Goal: Complete application form: Complete application form

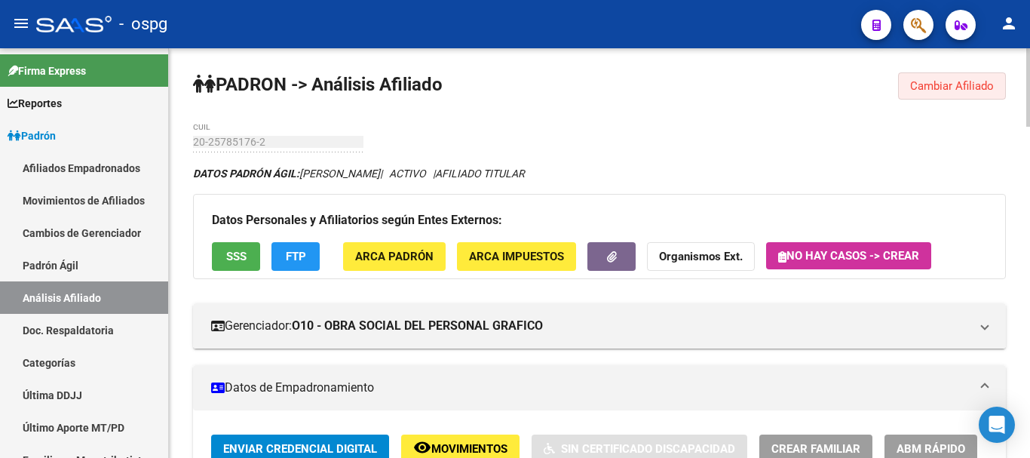
drag, startPoint x: 974, startPoint y: 93, endPoint x: 884, endPoint y: 94, distance: 89.7
click at [972, 93] on button "Cambiar Afiliado" at bounding box center [952, 85] width 108 height 27
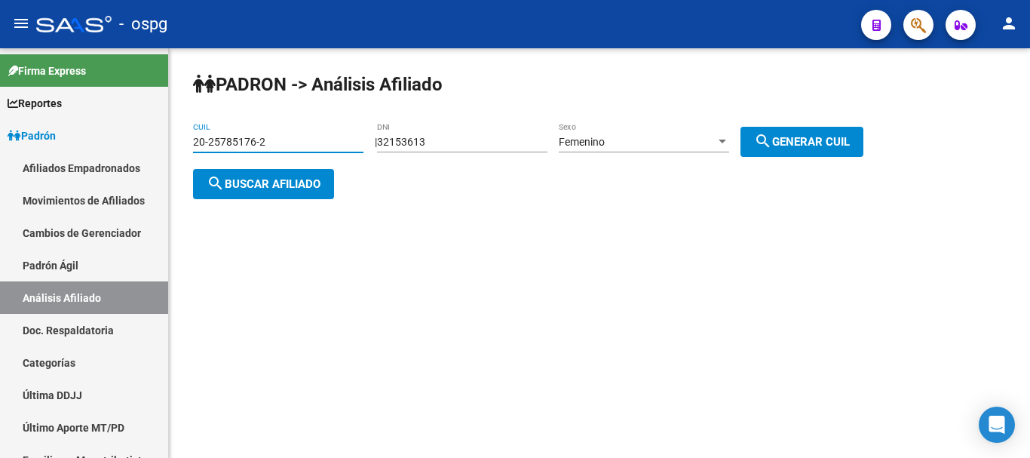
drag, startPoint x: 295, startPoint y: 142, endPoint x: 500, endPoint y: 140, distance: 205.1
click at [498, 140] on app-analisis-afiliado "[PERSON_NAME] -> Análisis Afiliado 20-25785176-2 CUIL | 32153613 DNI Femenino S…" at bounding box center [534, 163] width 682 height 54
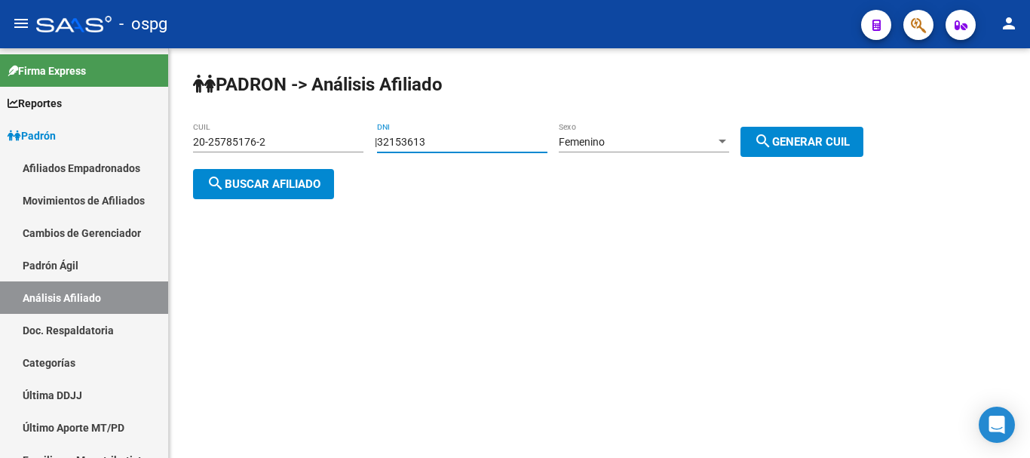
drag, startPoint x: 500, startPoint y: 140, endPoint x: 323, endPoint y: 139, distance: 177.2
click at [323, 139] on app-analisis-afiliado "[PERSON_NAME] -> Análisis Afiliado 20-25785176-2 CUIL | 32153613 DNI Femenino S…" at bounding box center [534, 163] width 682 height 54
type input "13482083"
click at [632, 133] on div "Femenino Sexo" at bounding box center [644, 137] width 170 height 30
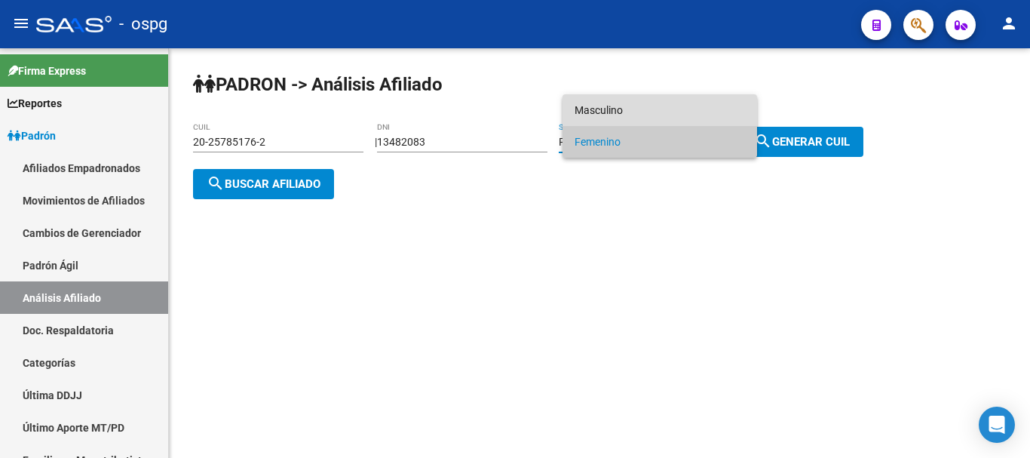
click at [635, 96] on span "Masculino" at bounding box center [660, 110] width 170 height 32
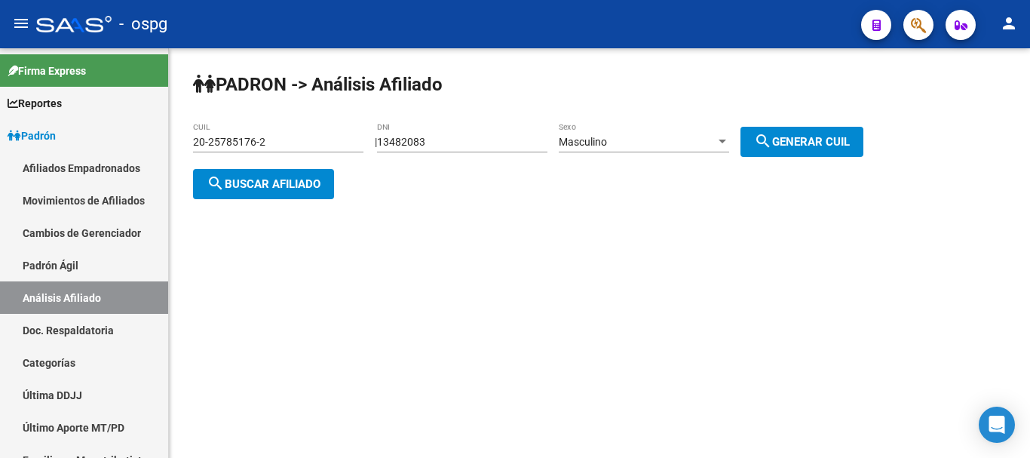
click at [751, 152] on div "[PERSON_NAME] -> Análisis Afiliado 20-25785176-2 CUIL | 13482083 DNI Masculino …" at bounding box center [599, 147] width 861 height 199
click at [772, 141] on mat-icon "search" at bounding box center [763, 141] width 18 height 18
click at [256, 195] on button "search Buscar afiliado" at bounding box center [263, 184] width 141 height 30
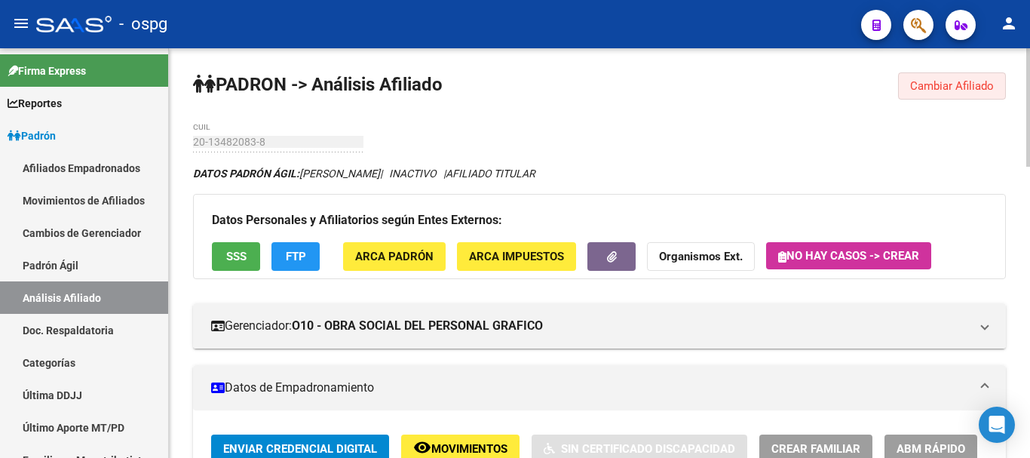
click at [923, 95] on button "Cambiar Afiliado" at bounding box center [952, 85] width 108 height 27
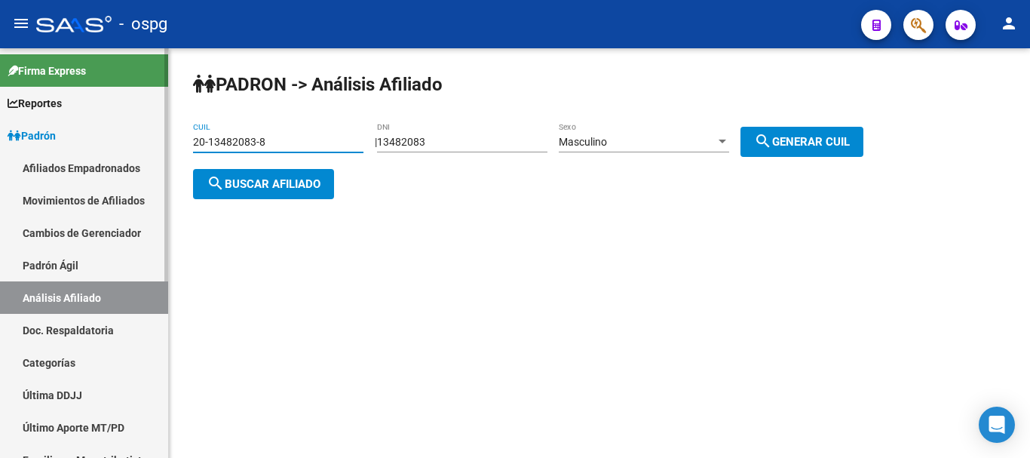
drag, startPoint x: 311, startPoint y: 143, endPoint x: 0, endPoint y: 199, distance: 315.8
click at [0, 199] on mat-sidenav-container "Firma Express Reportes Ingresos Devengados Análisis Histórico Detalles Transfer…" at bounding box center [515, 252] width 1030 height 409
paste input "29111900-0"
type input "20-29111900-0"
click at [321, 183] on span "search Buscar afiliado" at bounding box center [264, 184] width 114 height 14
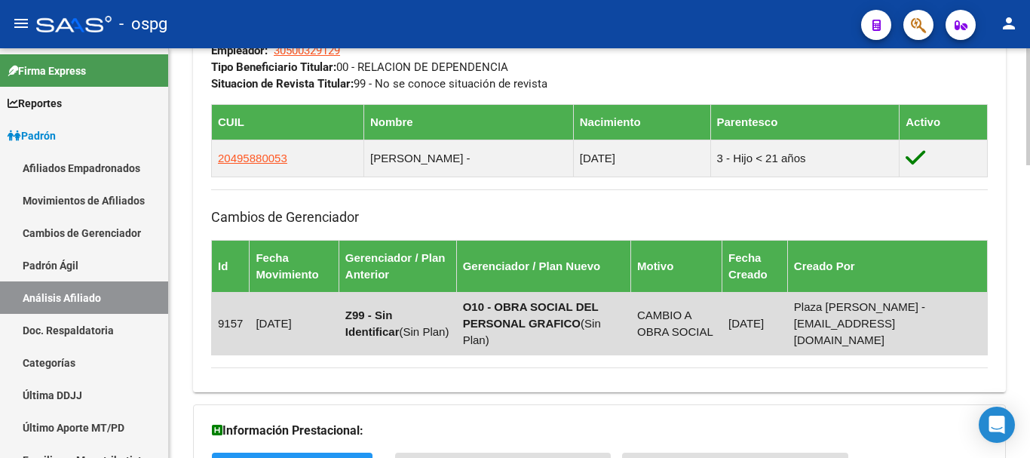
scroll to position [830, 0]
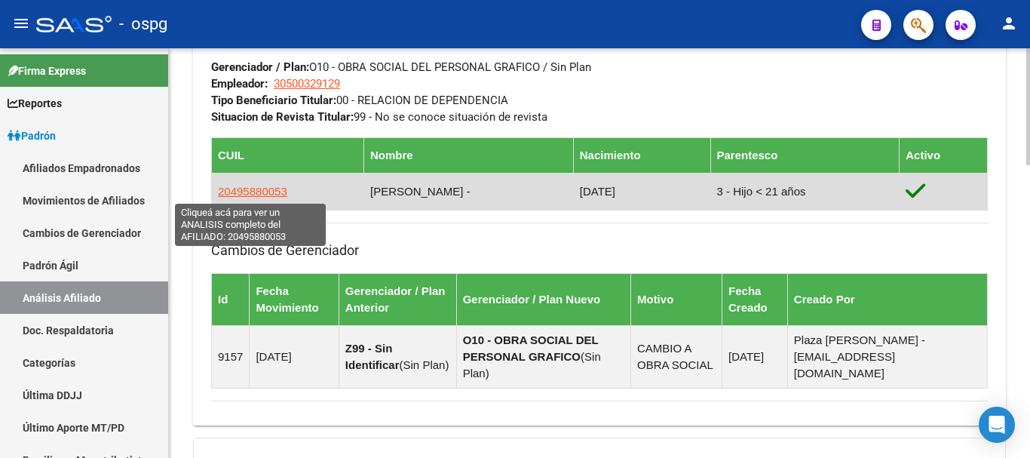
click at [251, 191] on span "20495880053" at bounding box center [252, 191] width 69 height 13
type textarea "20495880053"
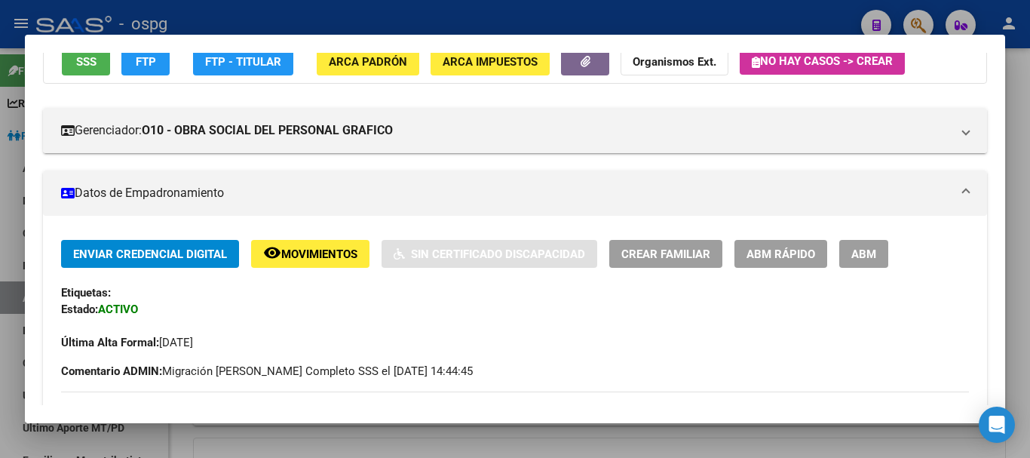
scroll to position [151, 0]
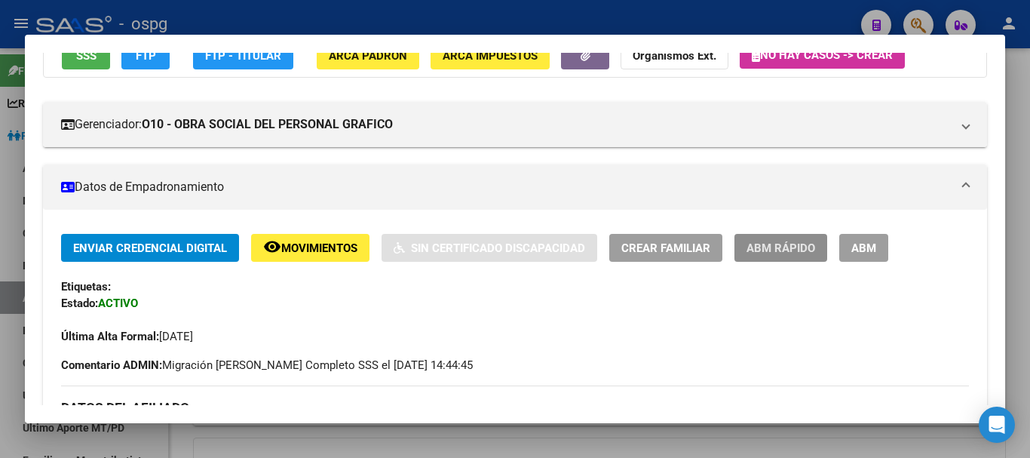
click at [789, 244] on span "ABM Rápido" at bounding box center [781, 248] width 69 height 14
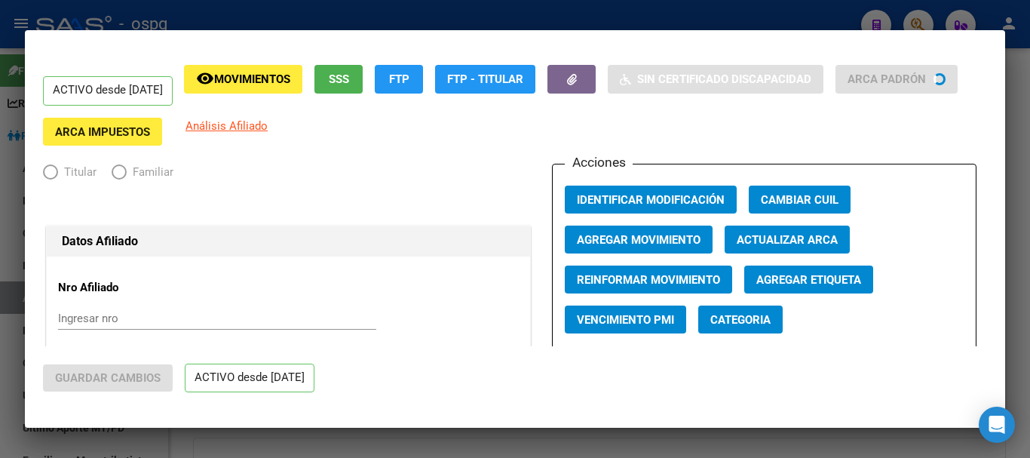
radio input "true"
type input "30-50032912-9"
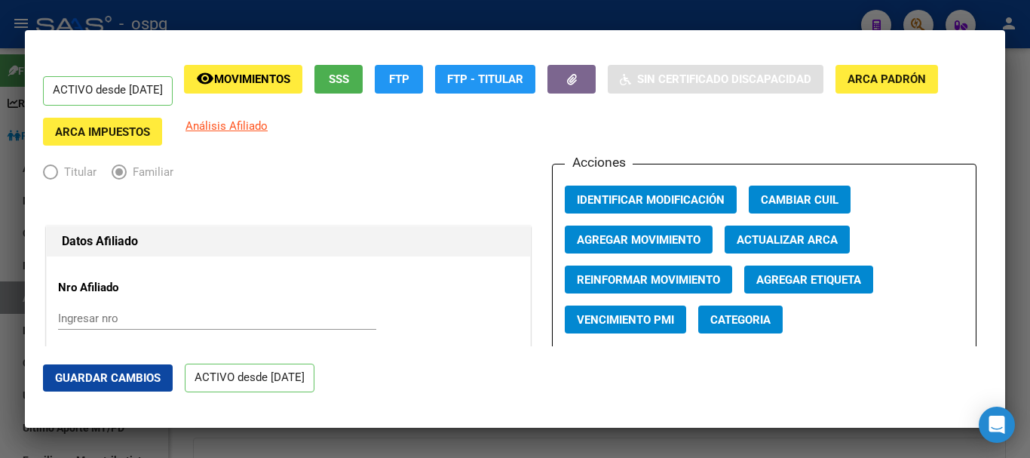
click at [630, 238] on span "Agregar Movimiento" at bounding box center [639, 240] width 124 height 14
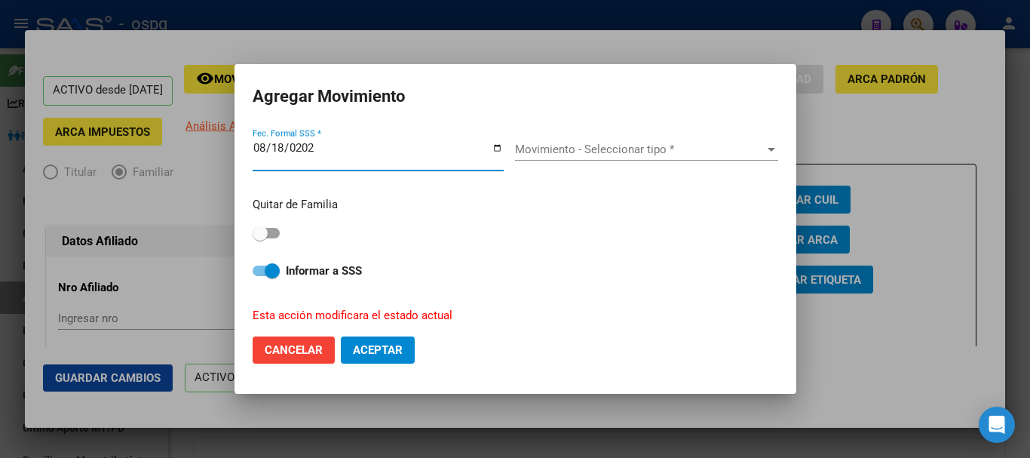
type input "[DATE]"
click at [673, 144] on span "Movimiento - Seleccionar tipo *" at bounding box center [640, 150] width 250 height 14
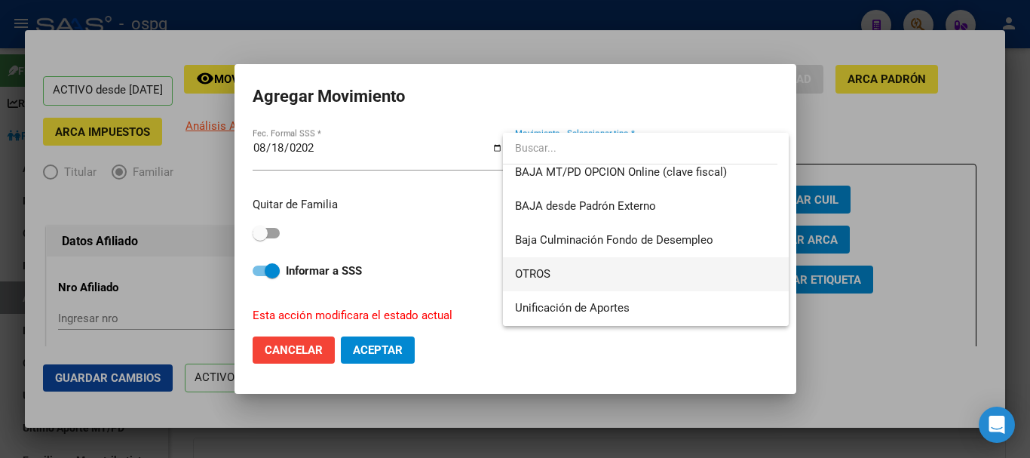
scroll to position [1056, 0]
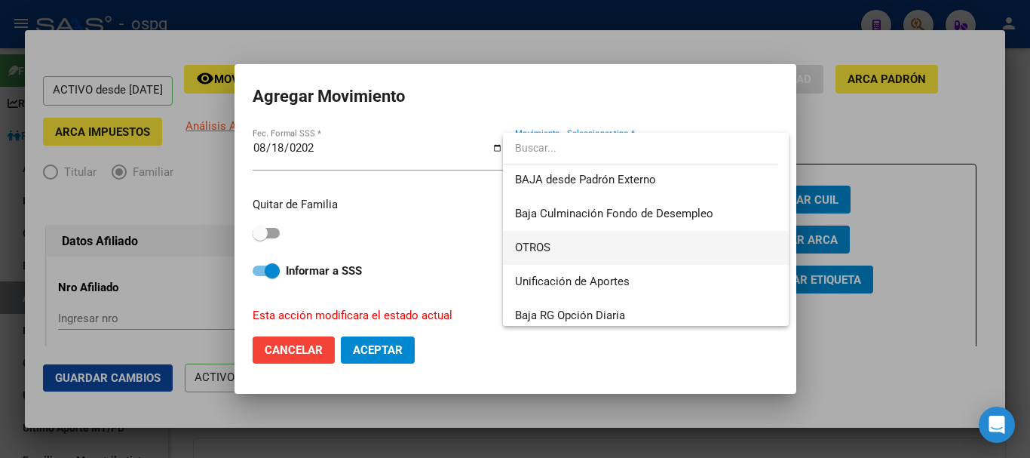
click at [638, 252] on span "OTROS" at bounding box center [646, 248] width 262 height 34
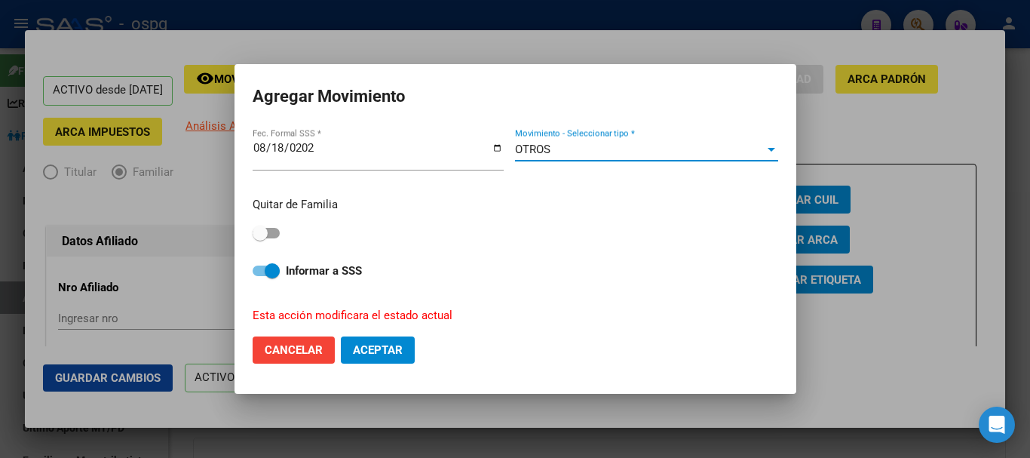
click at [373, 349] on span "Aceptar" at bounding box center [378, 350] width 50 height 14
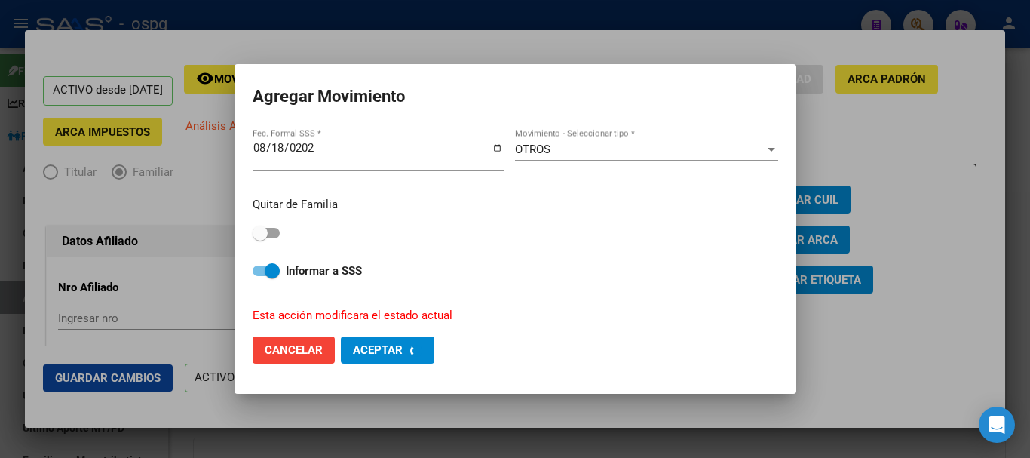
checkbox input "false"
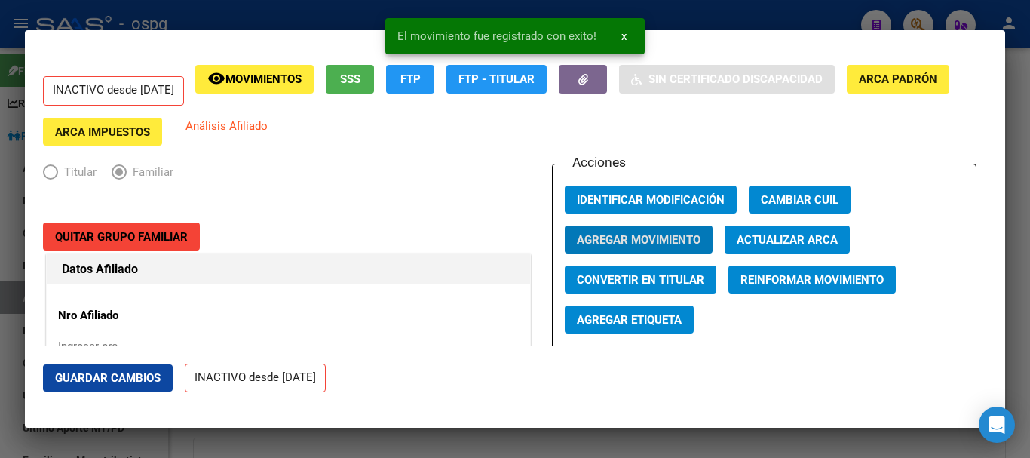
click at [735, 11] on div at bounding box center [515, 229] width 1030 height 458
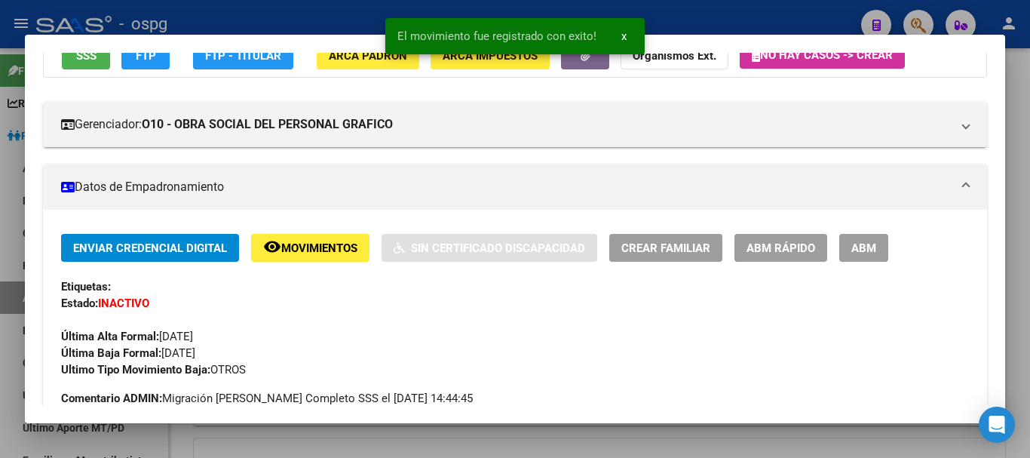
click at [660, 13] on div "El movimiento fue registrado con exito! x" at bounding box center [515, 36] width 296 height 72
click at [776, 23] on div at bounding box center [515, 229] width 1030 height 458
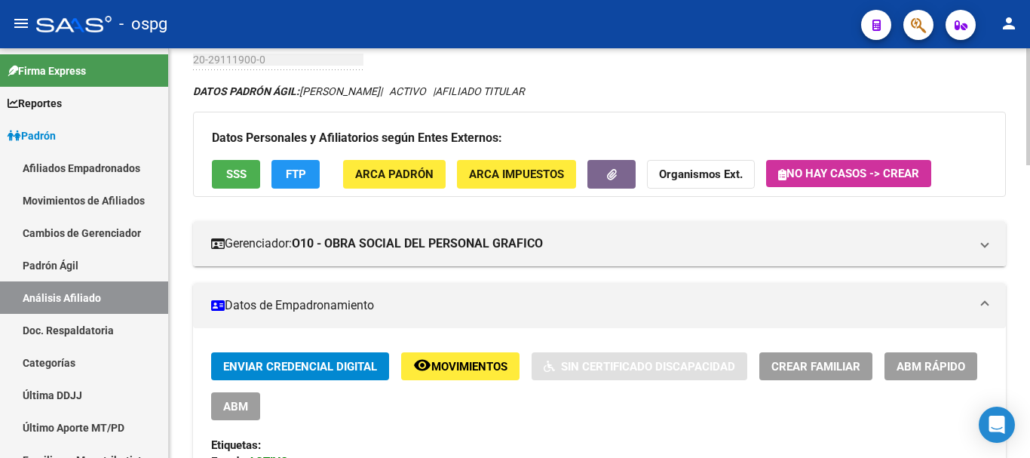
scroll to position [0, 0]
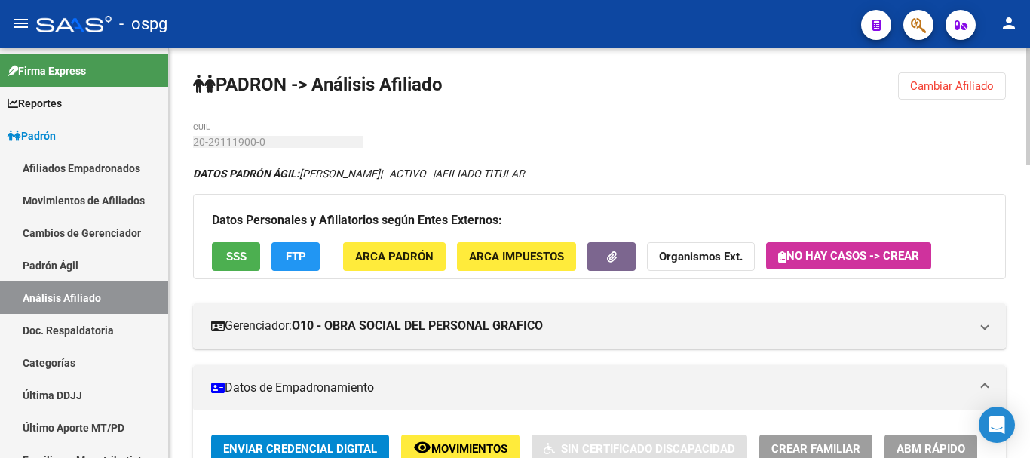
click at [980, 90] on span "Cambiar Afiliado" at bounding box center [952, 86] width 84 height 14
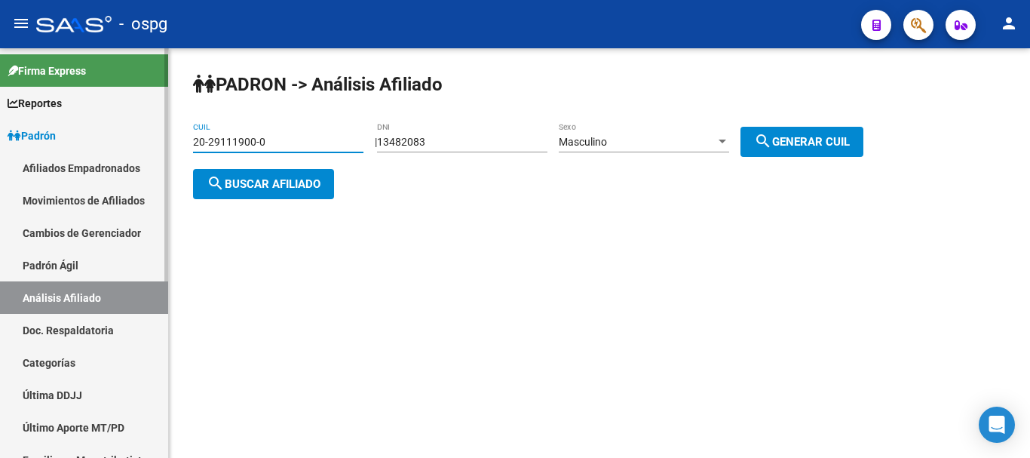
drag, startPoint x: 342, startPoint y: 143, endPoint x: 0, endPoint y: 225, distance: 351.2
click at [0, 225] on mat-sidenav-container "Firma Express Reportes Ingresos Devengados Análisis Histórico Detalles Transfer…" at bounding box center [515, 252] width 1030 height 409
type input "0"
type input "20-38530031-0"
click at [294, 183] on span "search Buscar afiliado" at bounding box center [264, 184] width 114 height 14
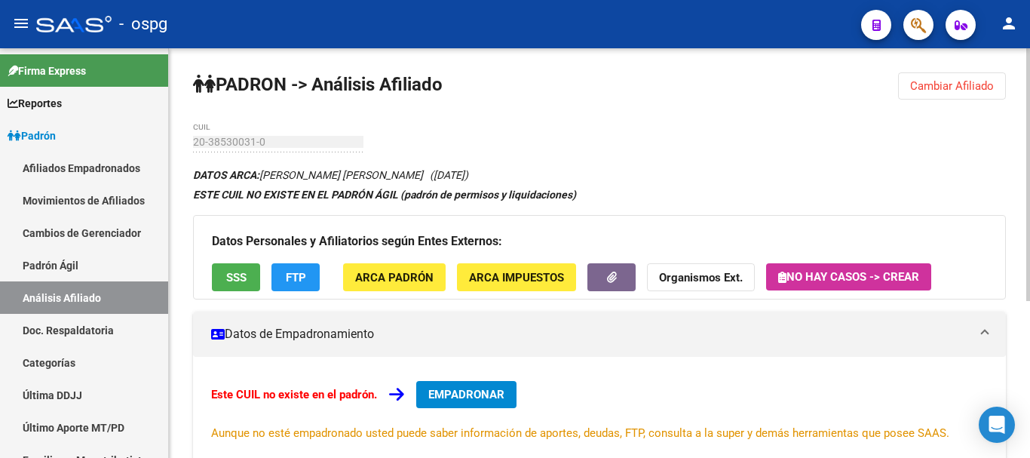
drag, startPoint x: 446, startPoint y: 374, endPoint x: 446, endPoint y: 388, distance: 13.6
click at [446, 387] on div "Este CUIL no existe en el padrón. EMPADRONAR Aunque no esté empadronado usted p…" at bounding box center [599, 411] width 813 height 109
click at [446, 388] on span "EMPADRONAR" at bounding box center [466, 395] width 76 height 14
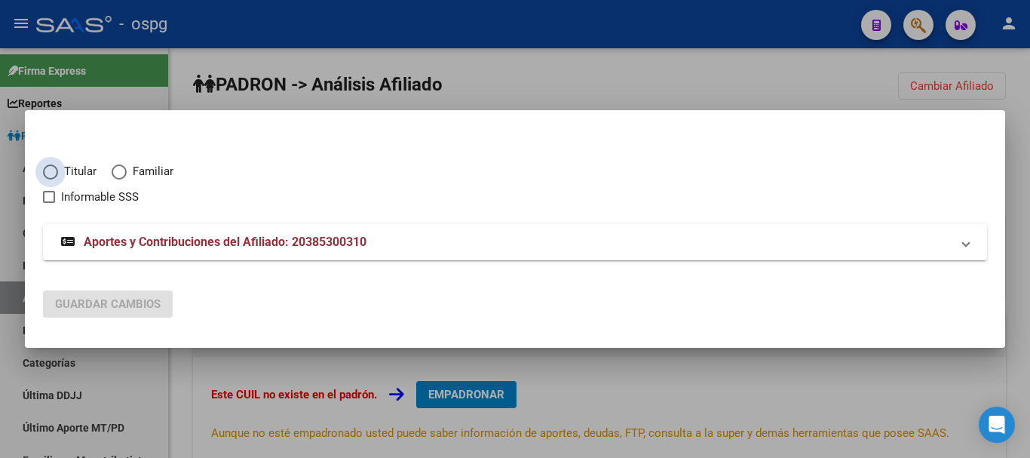
click at [83, 164] on span "Titular" at bounding box center [77, 171] width 38 height 17
click at [58, 164] on input "Titular" at bounding box center [50, 171] width 15 height 15
radio input "true"
checkbox input "true"
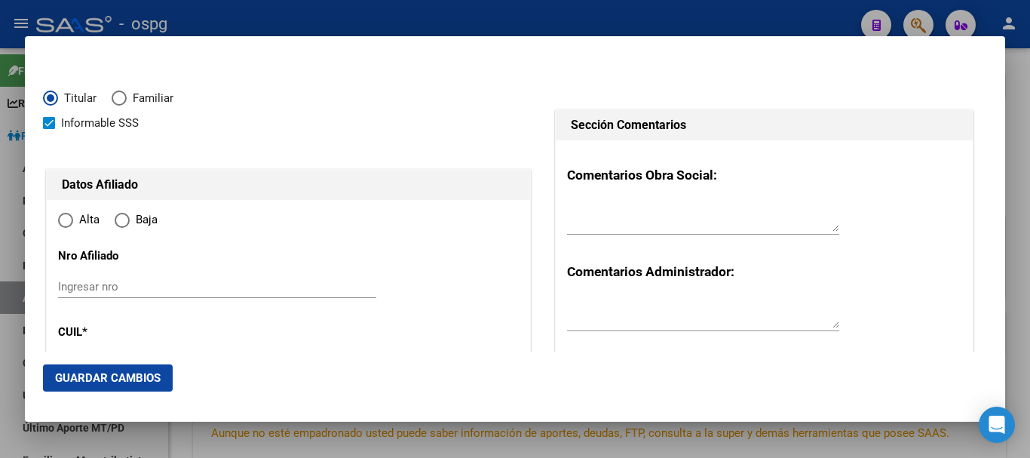
type input "20-38530031-0"
type input "38530031"
type input "[PERSON_NAME]"
type input "[DATE]"
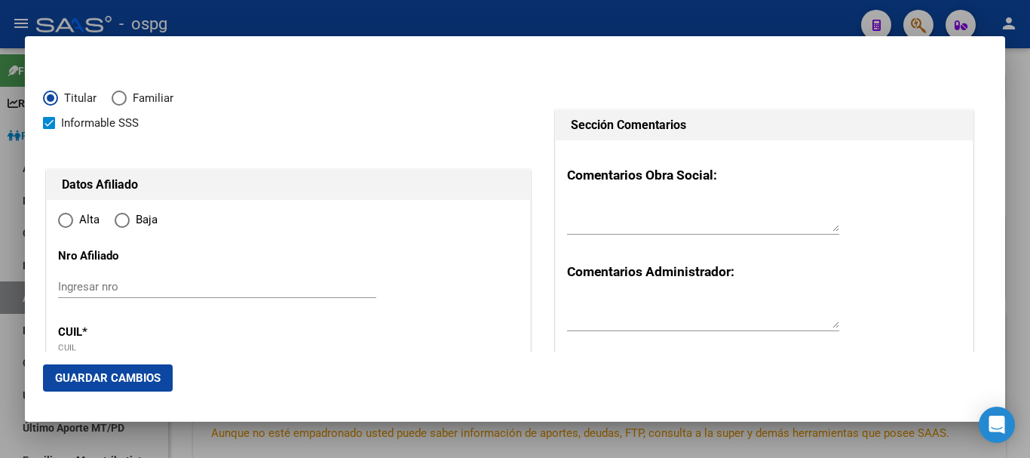
type input "[PERSON_NAME]"
type input "1759"
type input "CARAFFA"
type input "6348"
radio input "true"
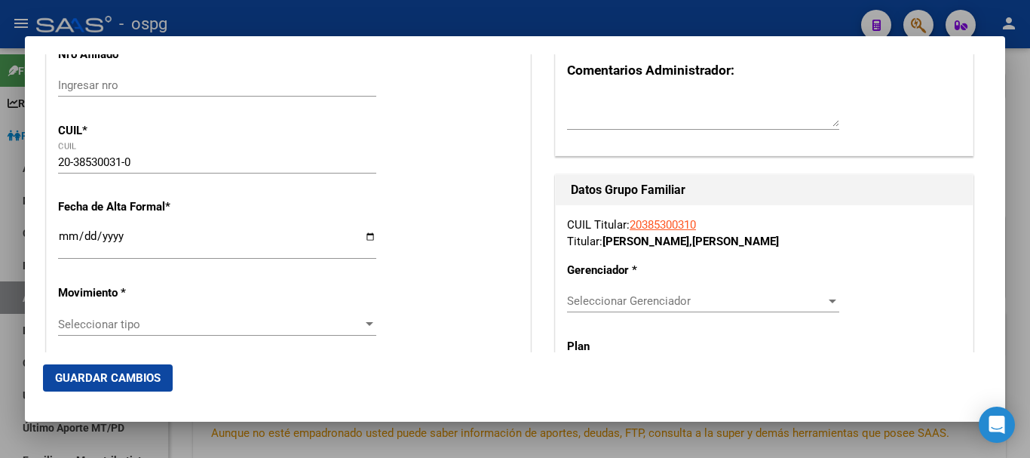
scroll to position [226, 0]
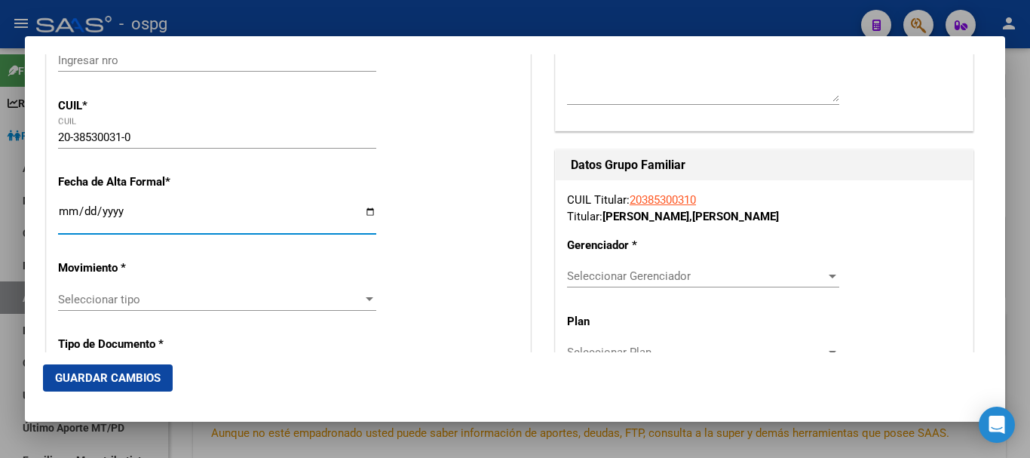
click at [65, 213] on input "Ingresar fecha" at bounding box center [217, 217] width 318 height 24
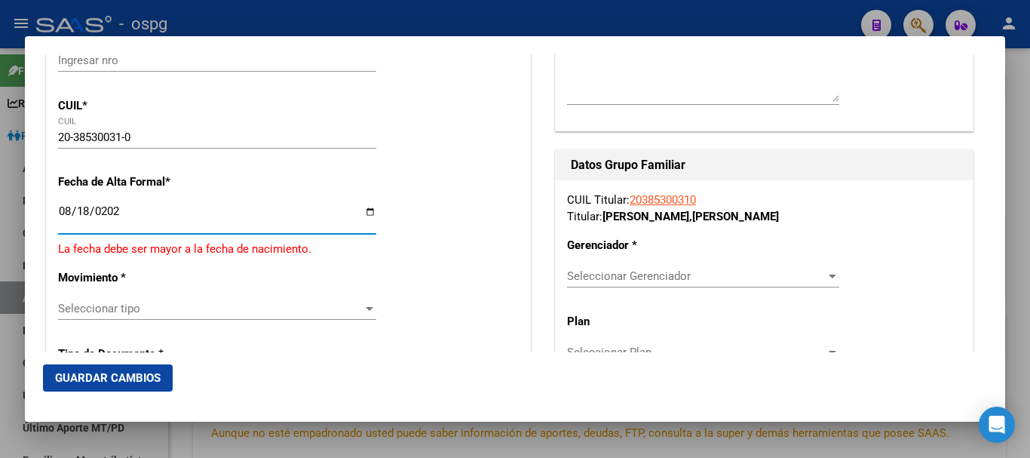
type input "[DATE]"
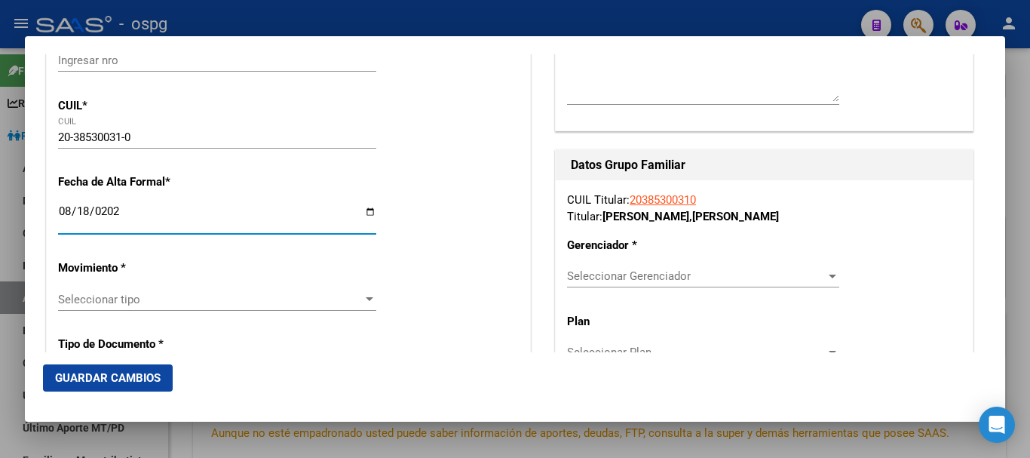
click at [147, 305] on span "Seleccionar tipo" at bounding box center [210, 300] width 305 height 14
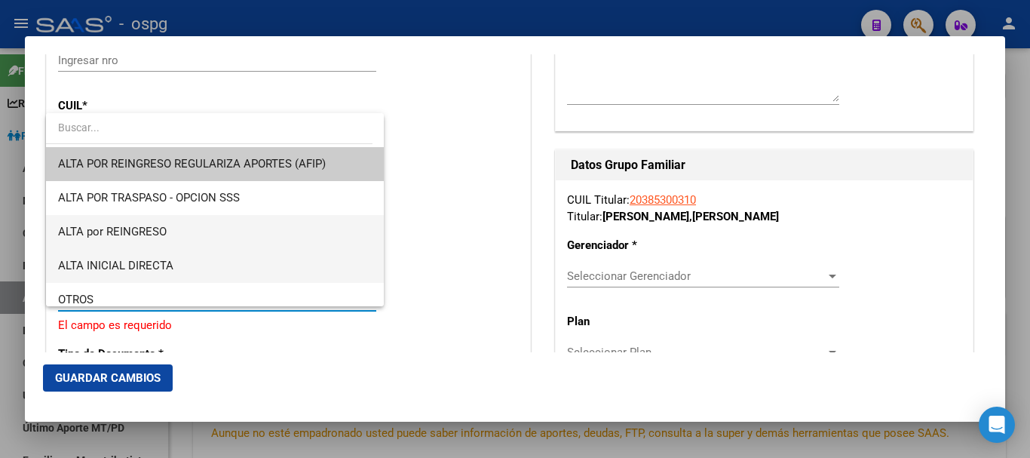
drag, startPoint x: 200, startPoint y: 232, endPoint x: 204, endPoint y: 262, distance: 31.1
click at [204, 262] on div "ALTA POR REINGRESO REGULARIZA APORTES (AFIP) ALTA POR TRASPASO - OPCION SSS ALT…" at bounding box center [215, 209] width 338 height 193
click at [204, 263] on span "ALTA INICIAL DIRECTA" at bounding box center [215, 266] width 314 height 34
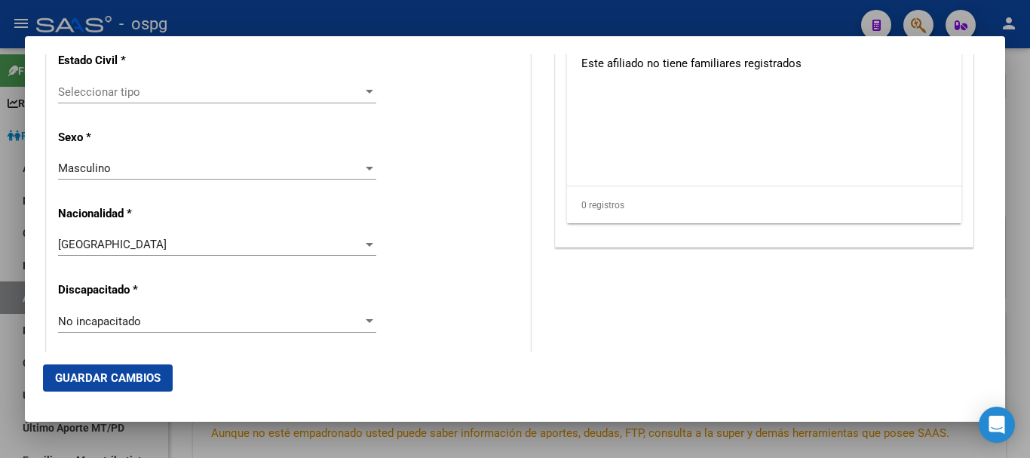
scroll to position [980, 0]
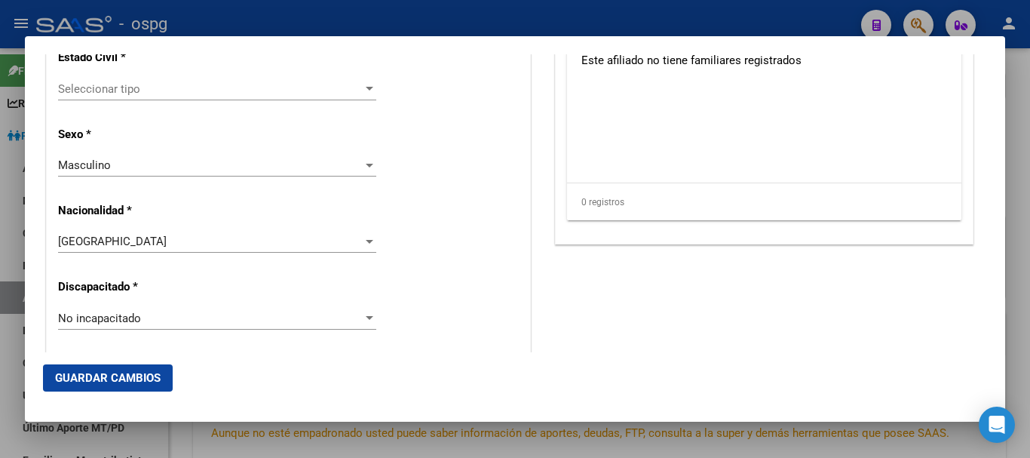
click at [177, 95] on span "Seleccionar tipo" at bounding box center [210, 89] width 305 height 14
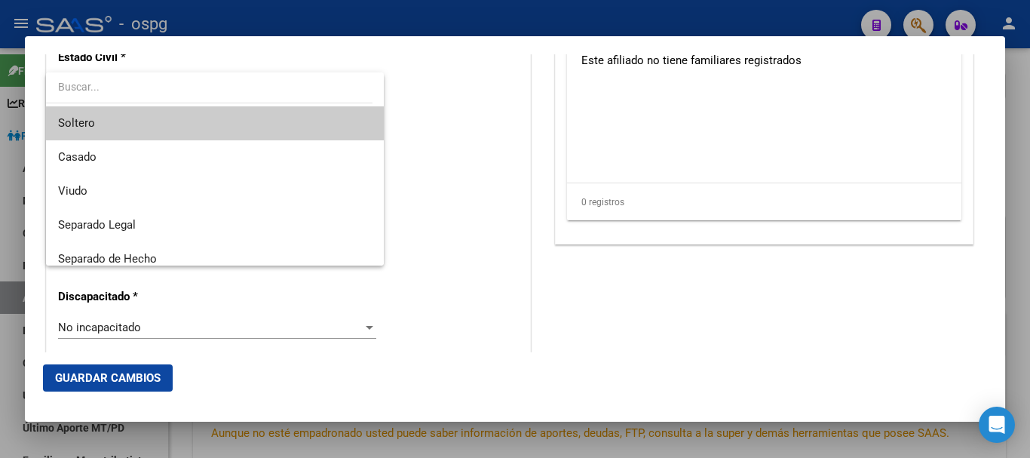
click at [176, 124] on span "Soltero" at bounding box center [215, 123] width 314 height 34
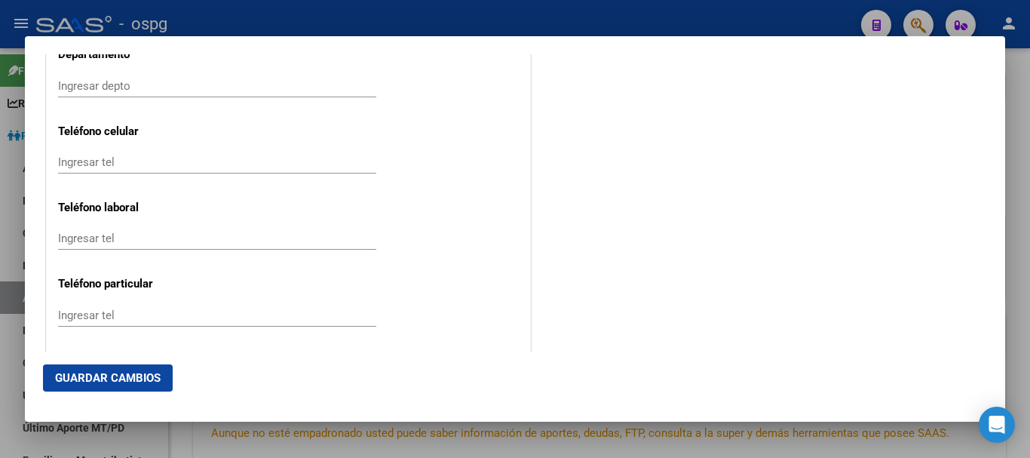
scroll to position [1961, 0]
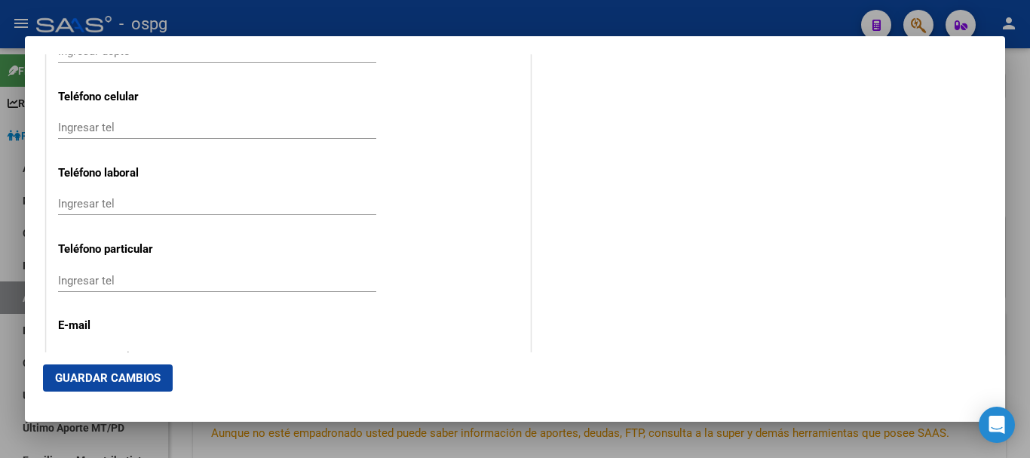
click at [192, 141] on div "Ingresar tel" at bounding box center [217, 134] width 318 height 37
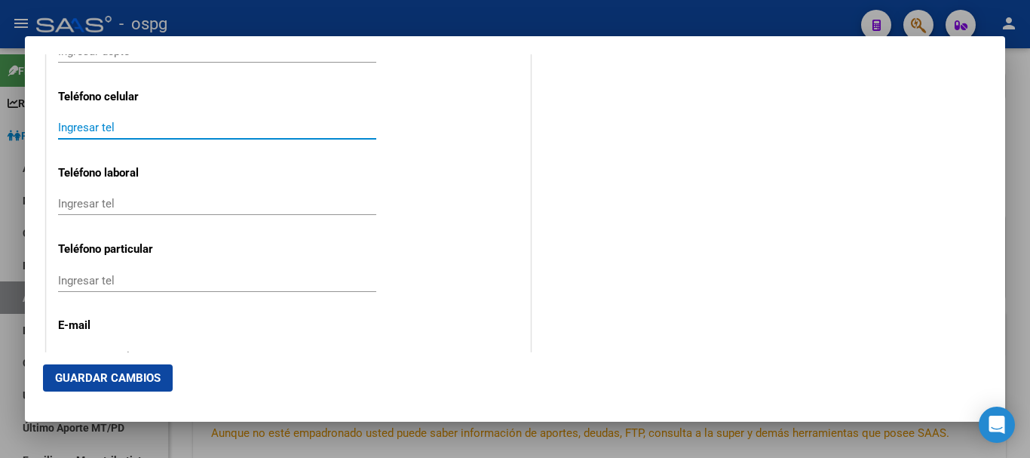
click at [192, 130] on input "Ingresar tel" at bounding box center [217, 128] width 318 height 14
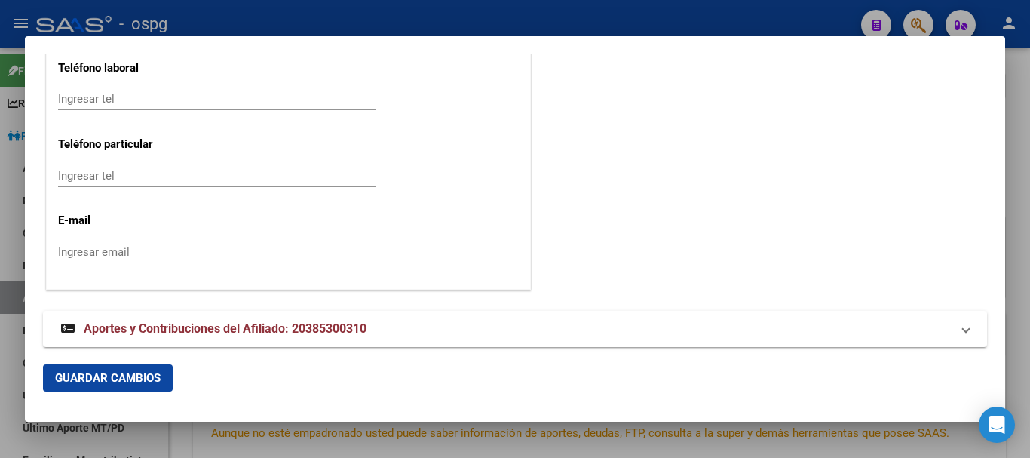
scroll to position [2078, 0]
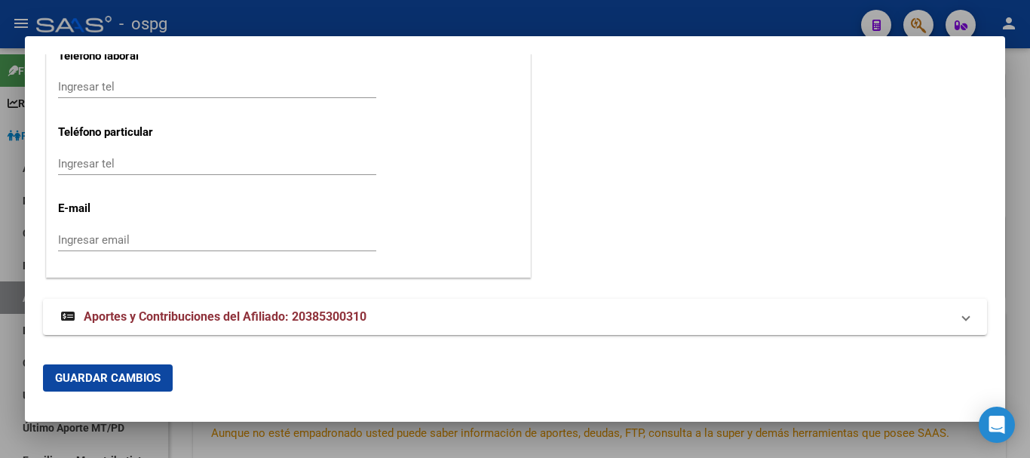
type input "1139354485"
click at [103, 233] on input "Ingresar email" at bounding box center [217, 240] width 318 height 14
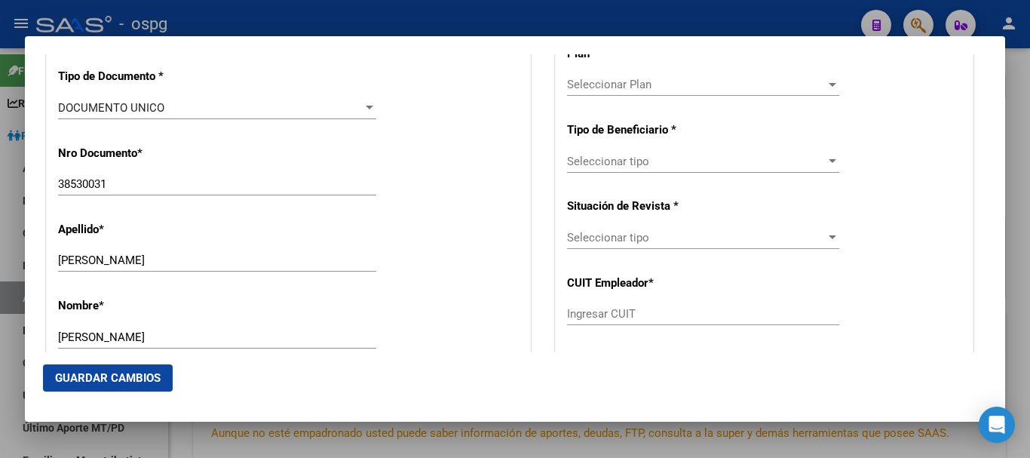
scroll to position [343, 0]
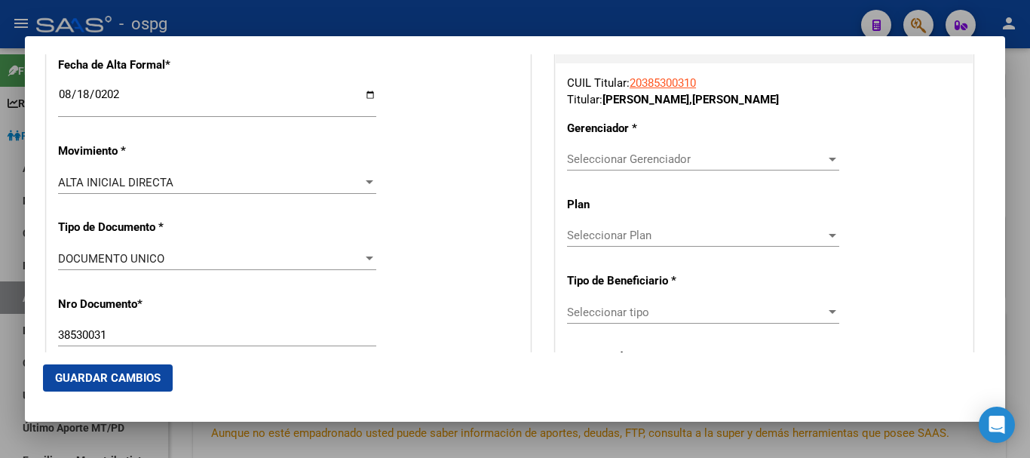
type input "[EMAIL_ADDRESS][DOMAIN_NAME]"
click at [660, 163] on span "Seleccionar Gerenciador" at bounding box center [696, 159] width 259 height 14
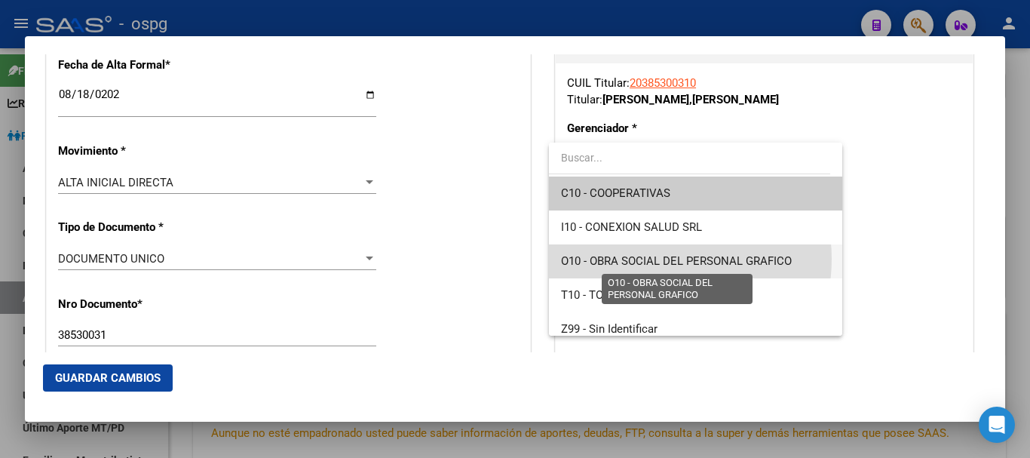
click at [652, 259] on span "O10 - OBRA SOCIAL DEL PERSONAL GRAFICO" at bounding box center [676, 261] width 231 height 14
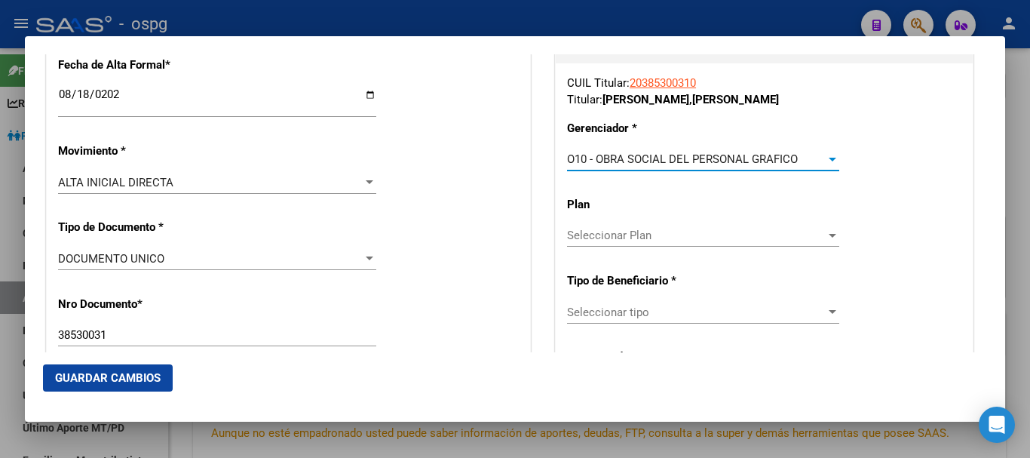
scroll to position [419, 0]
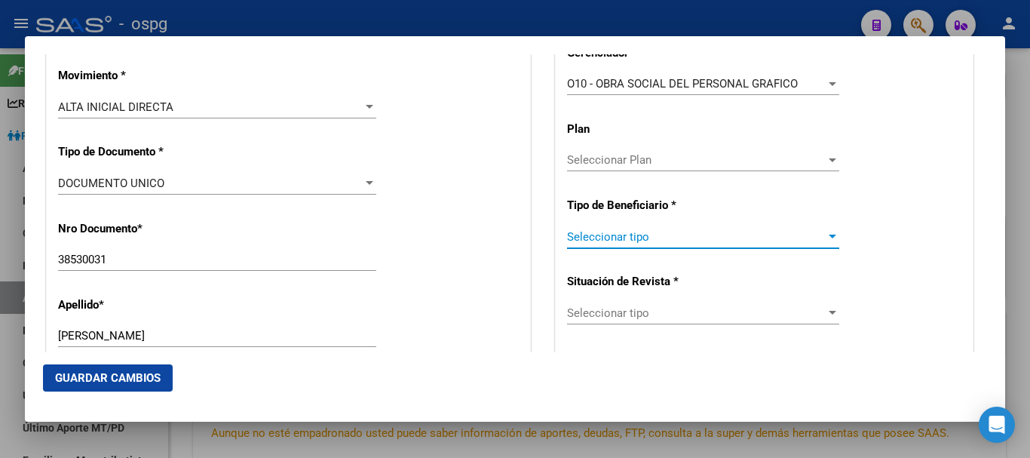
click at [689, 233] on span "Seleccionar tipo" at bounding box center [696, 237] width 259 height 14
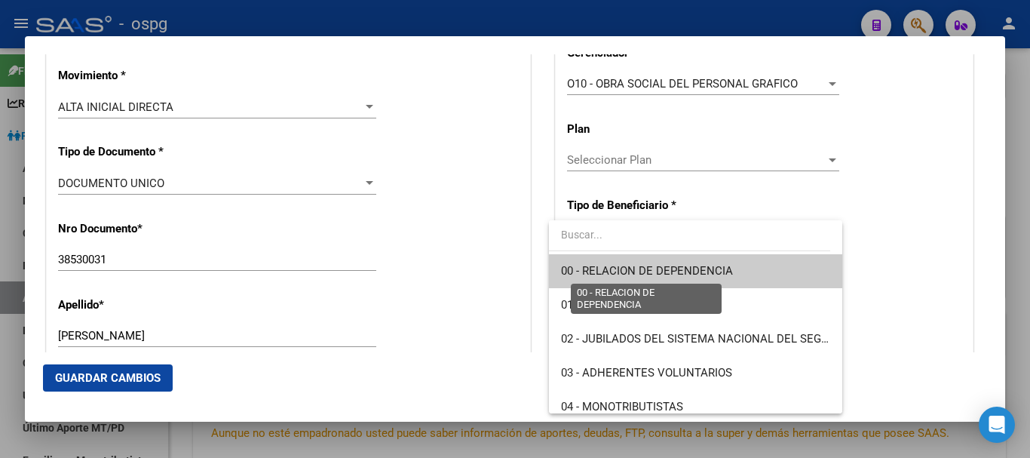
click at [653, 274] on span "00 - RELACION DE DEPENDENCIA" at bounding box center [647, 271] width 172 height 14
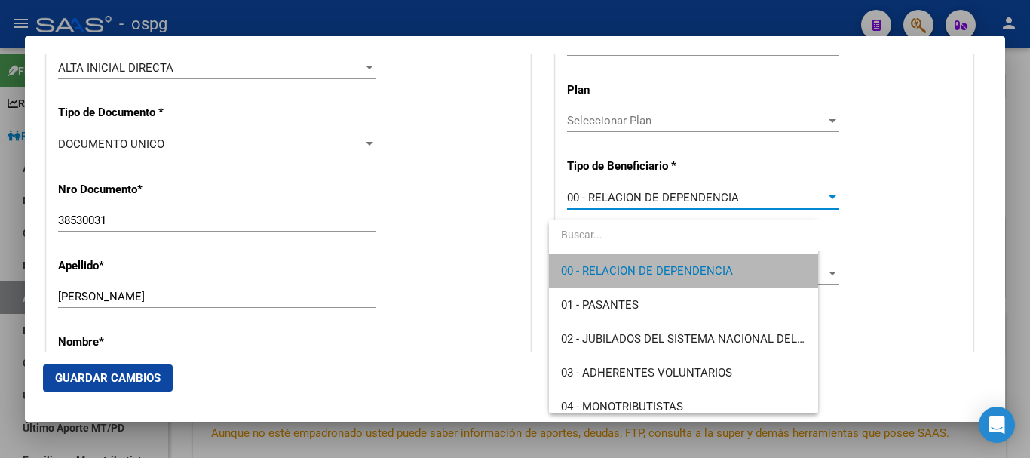
type input "30-61307818-1"
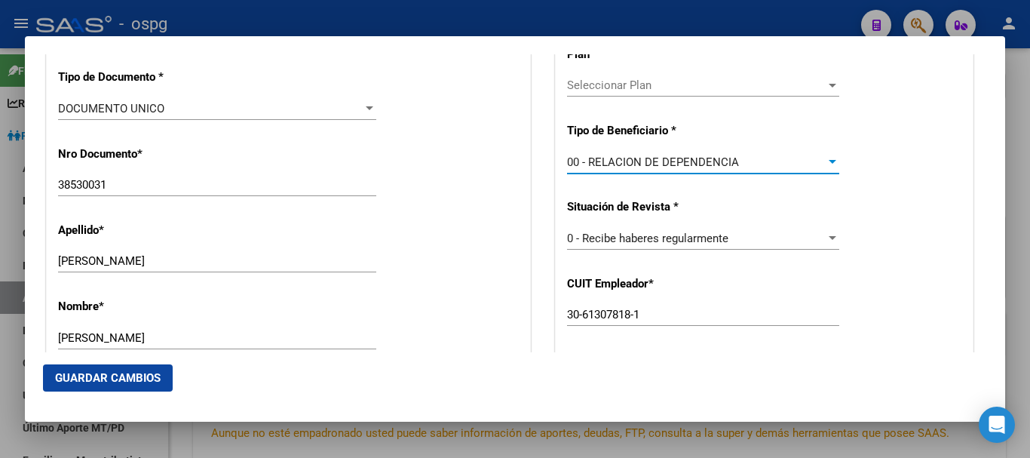
scroll to position [494, 0]
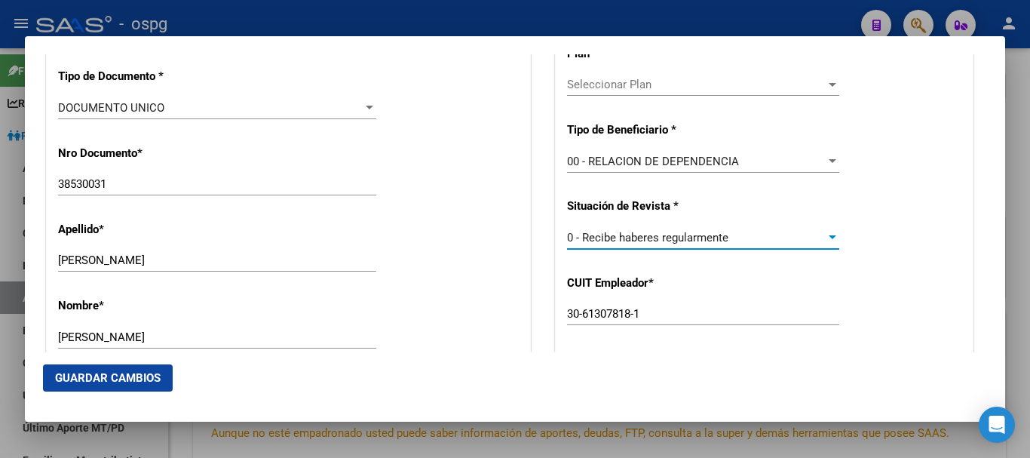
click at [661, 235] on span "0 - Recibe haberes regularmente" at bounding box center [647, 238] width 161 height 14
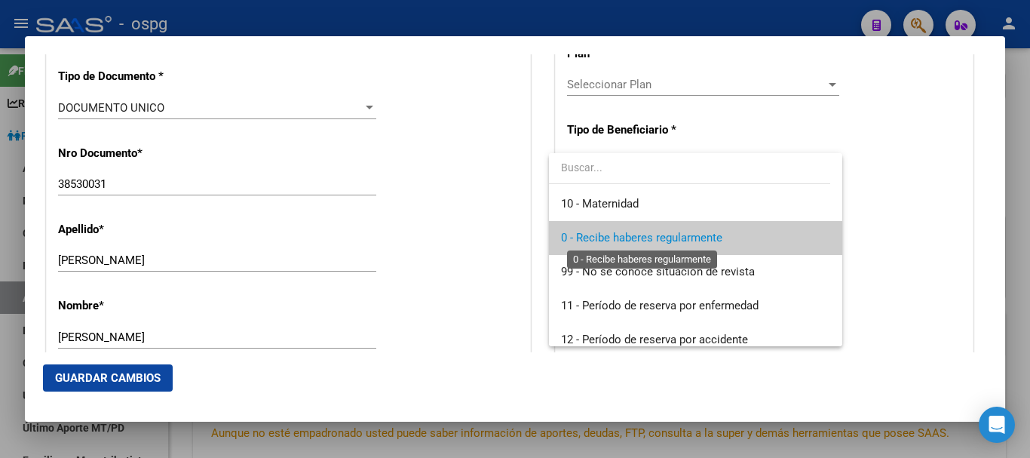
click at [661, 235] on span "0 - Recibe haberes regularmente" at bounding box center [641, 238] width 161 height 14
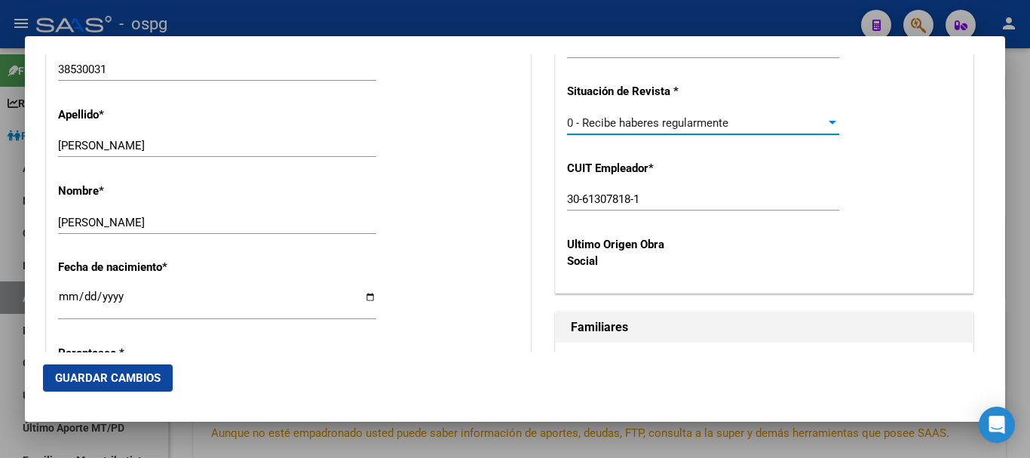
scroll to position [645, 0]
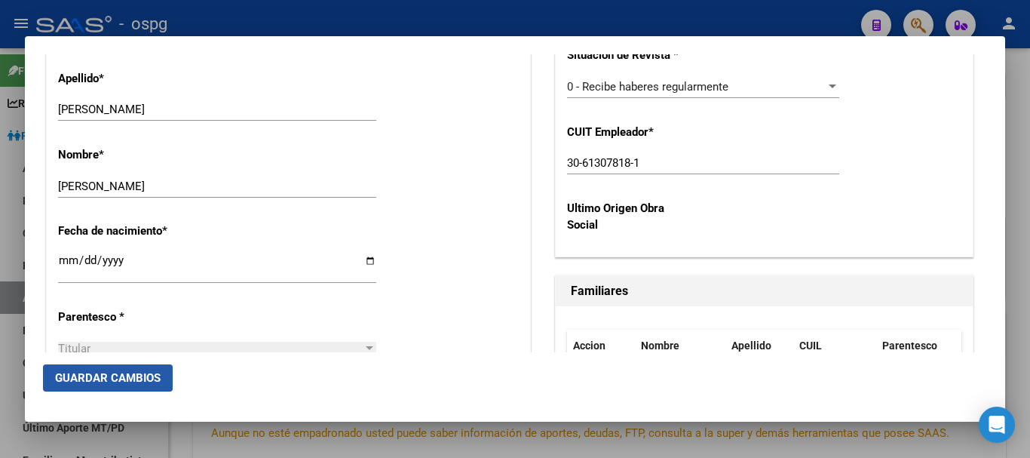
click at [90, 373] on span "Guardar Cambios" at bounding box center [108, 378] width 106 height 14
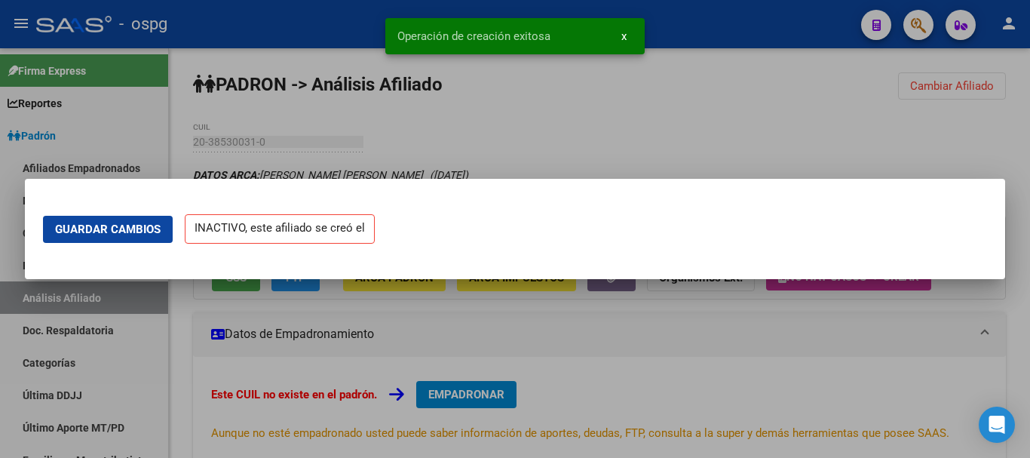
scroll to position [0, 0]
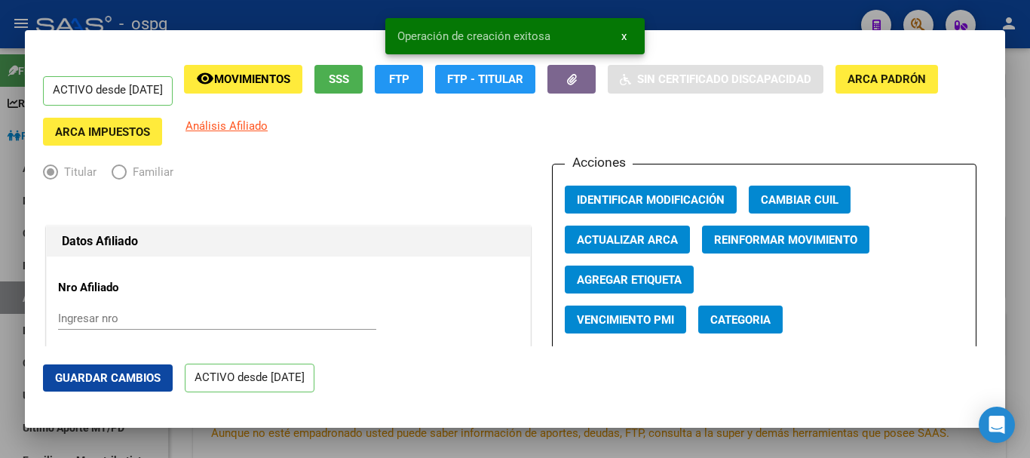
click at [575, 215] on div "Acciones Identificar Modificación Cambiar CUIL Actualizar ARCA Reinformar Movim…" at bounding box center [764, 261] width 425 height 195
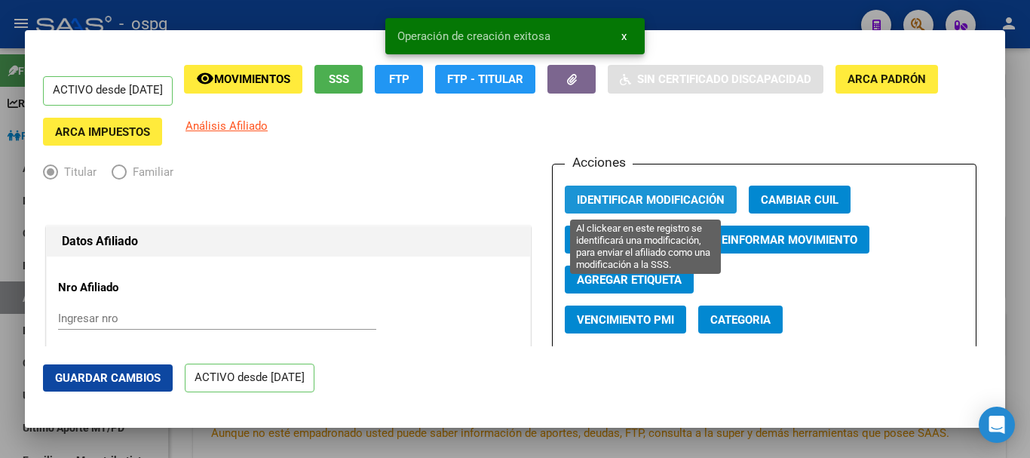
click at [575, 209] on button "Identificar Modificación" at bounding box center [651, 200] width 172 height 28
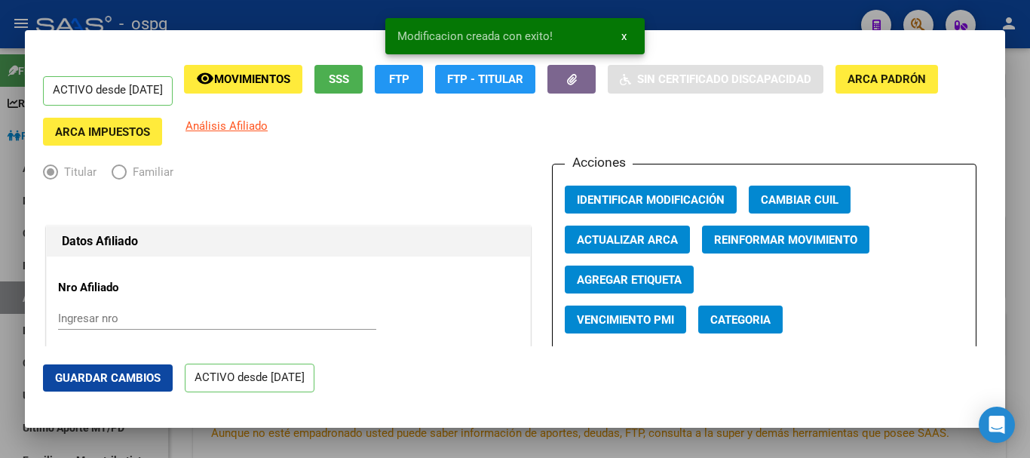
click at [744, 13] on div at bounding box center [515, 229] width 1030 height 458
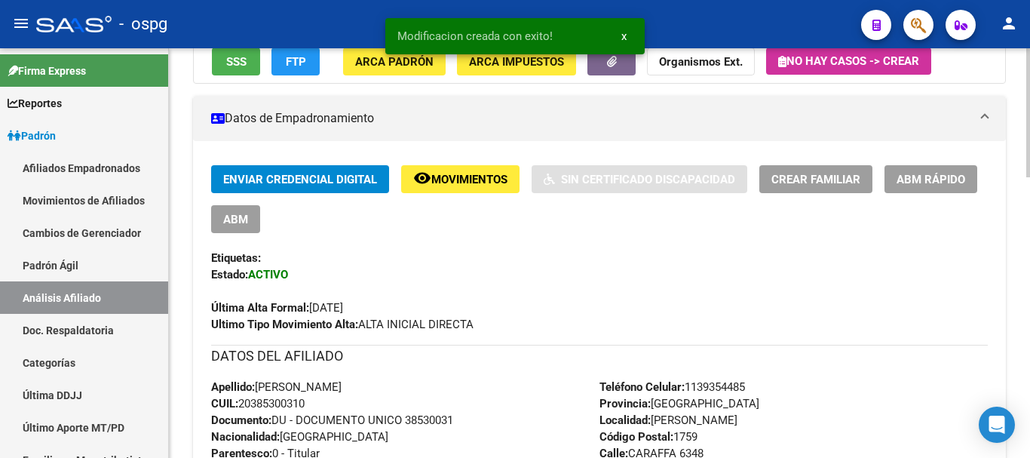
scroll to position [226, 0]
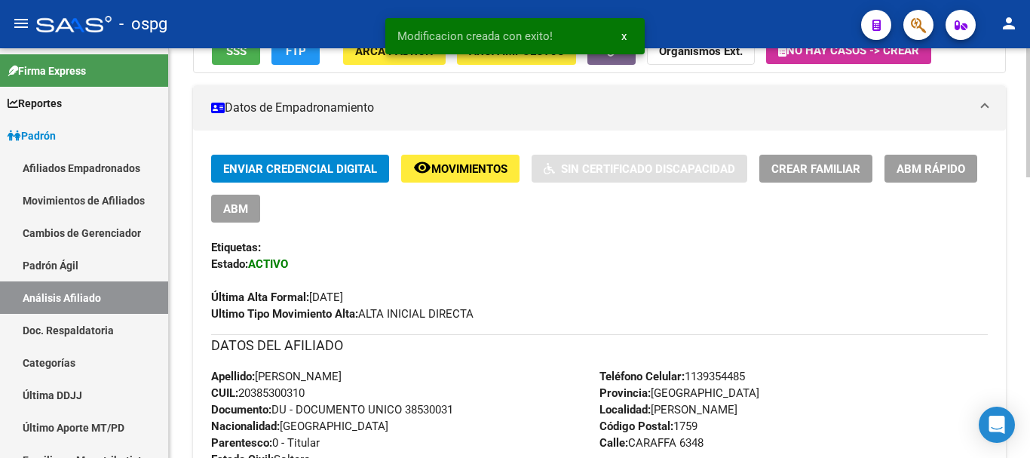
click at [842, 166] on span "Crear Familiar" at bounding box center [815, 169] width 89 height 14
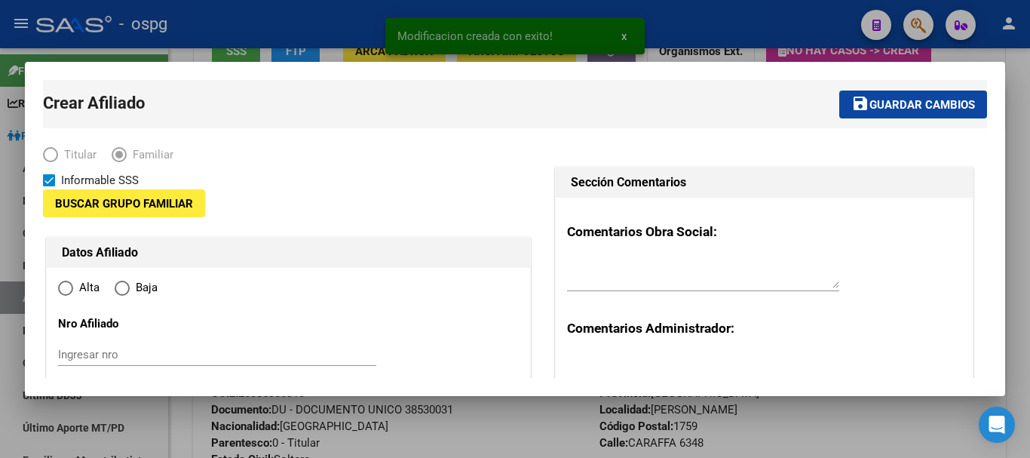
type input "30-61307818-1"
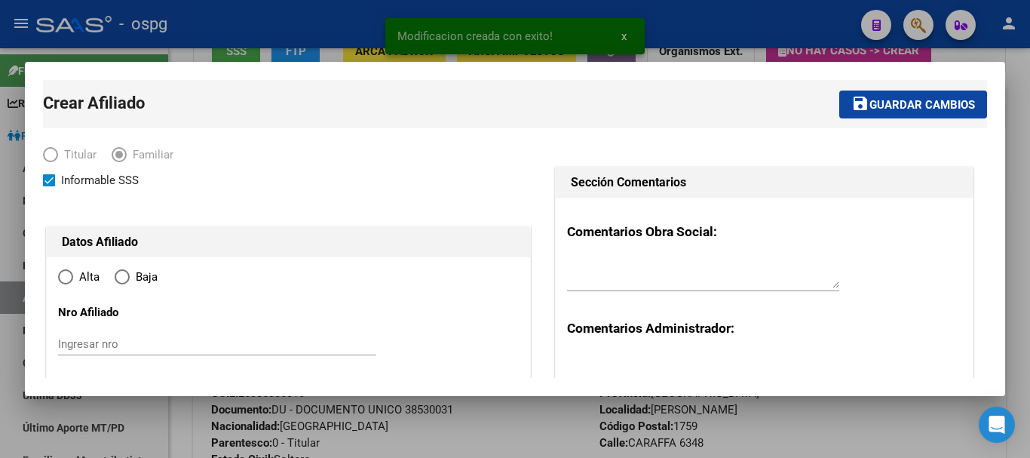
type input "[PERSON_NAME]"
type input "1759"
type input "CARAFFA"
type input "6348"
radio input "true"
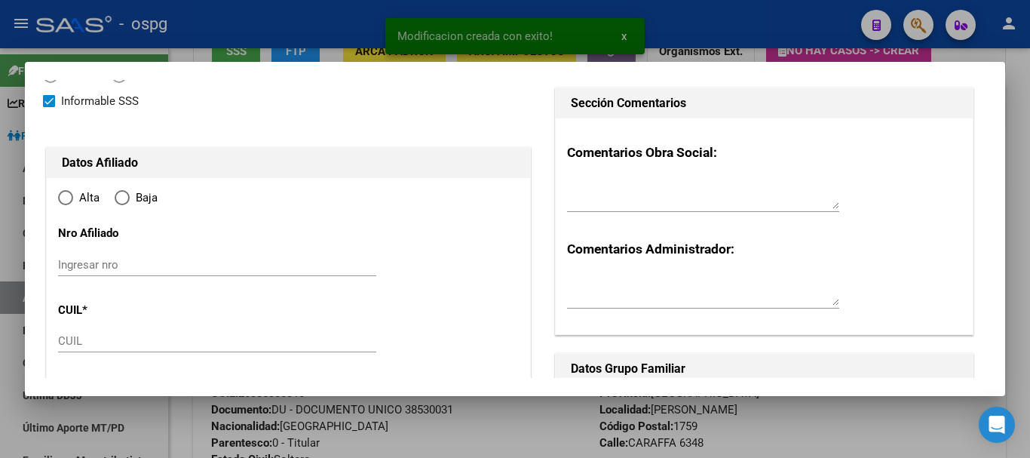
scroll to position [151, 0]
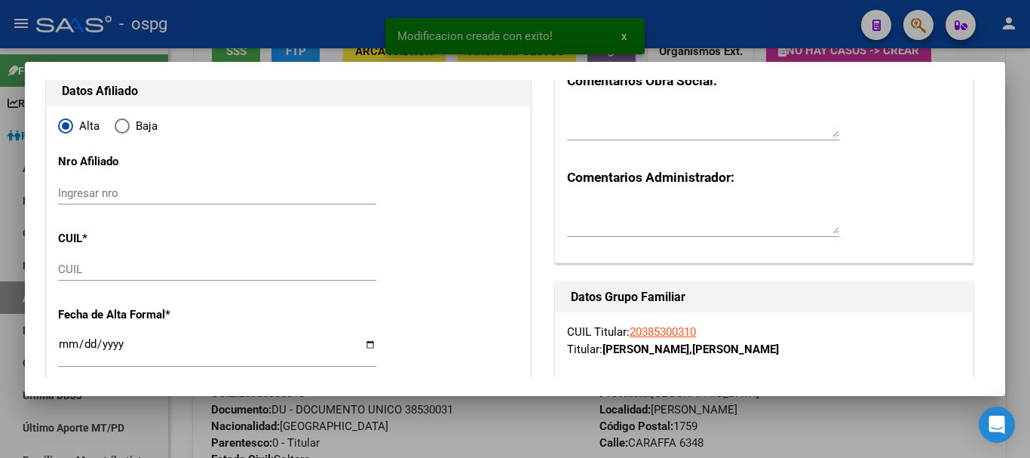
type input "30-61307818-1"
click at [182, 273] on input "CUIL" at bounding box center [217, 269] width 318 height 14
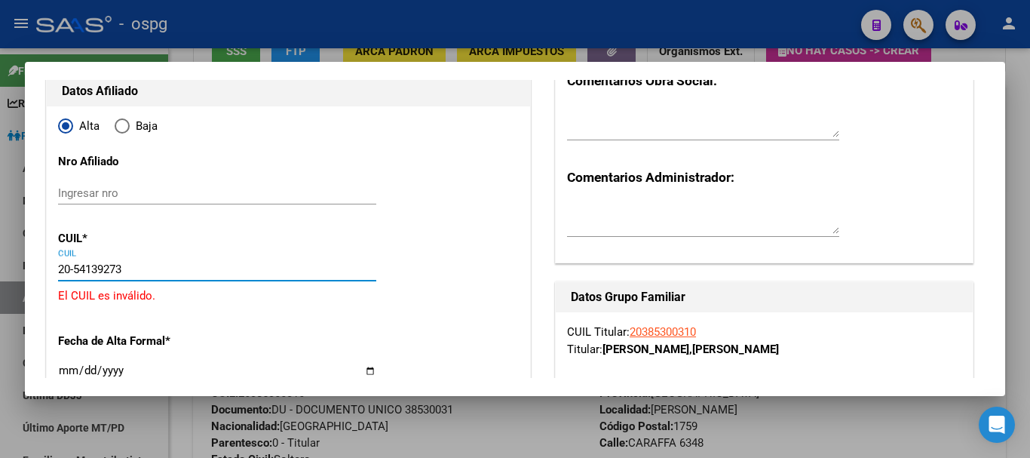
type input "20-54139273-5"
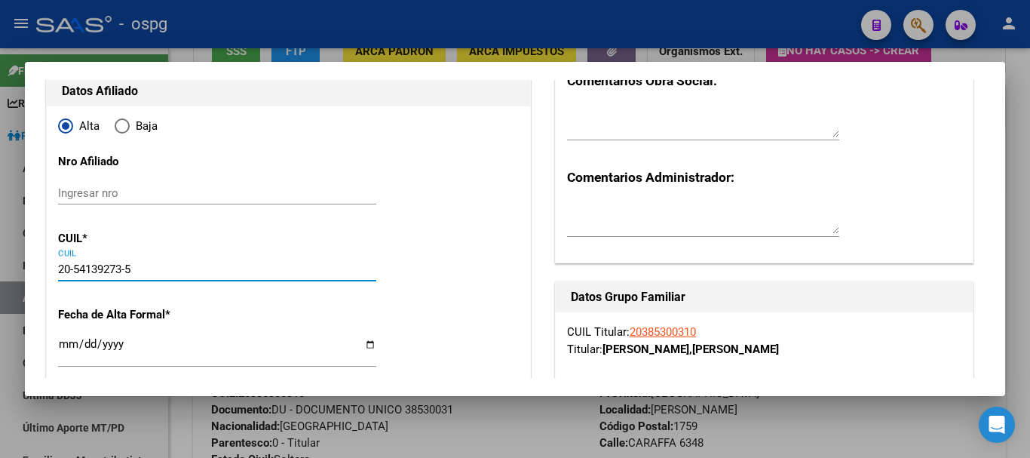
type input "54139273"
type input "[PERSON_NAME][DEMOGRAPHIC_DATA][PERSON_NAME]"
type input "[DATE]"
type input "[PERSON_NAME]"
type input "6630"
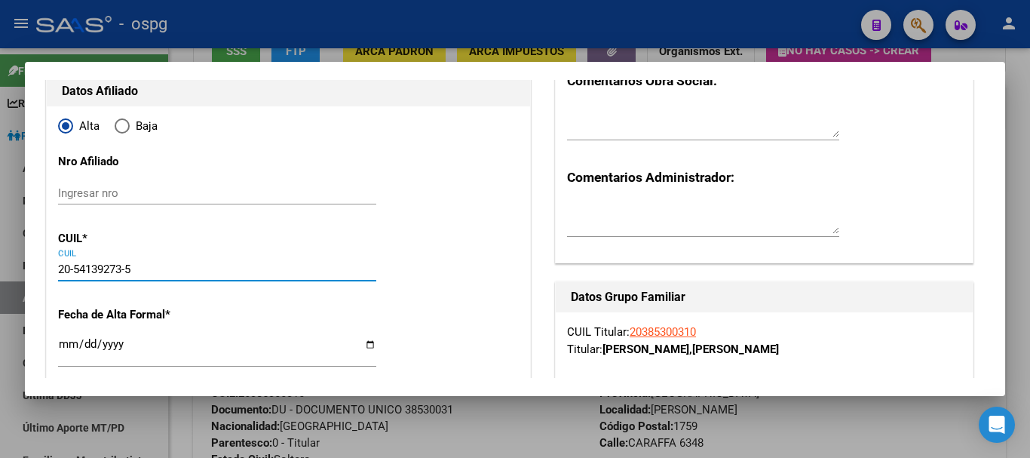
type input "20-54139273-5"
click at [60, 343] on input "Ingresar fecha" at bounding box center [217, 350] width 318 height 24
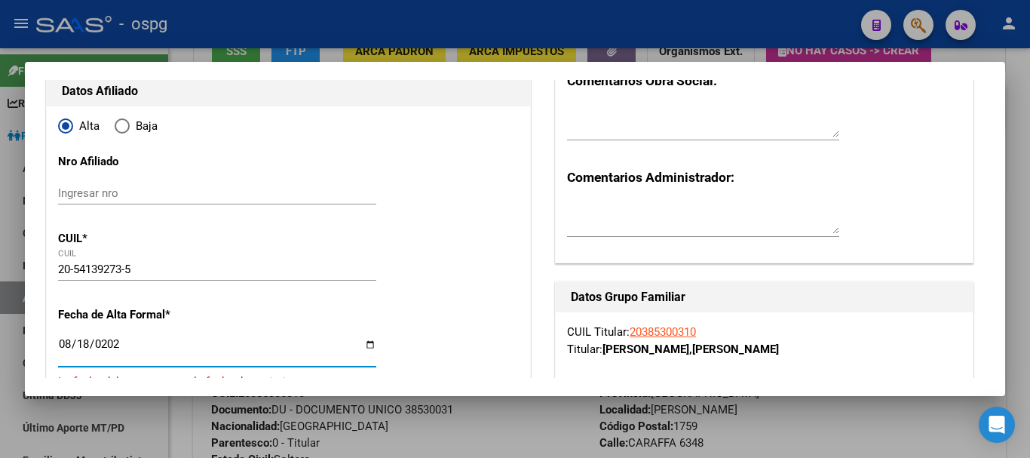
type input "[DATE]"
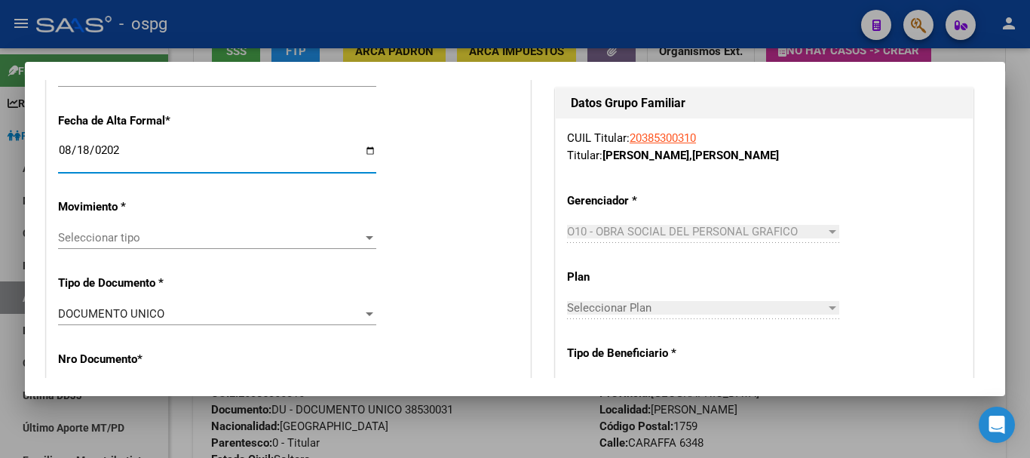
scroll to position [377, 0]
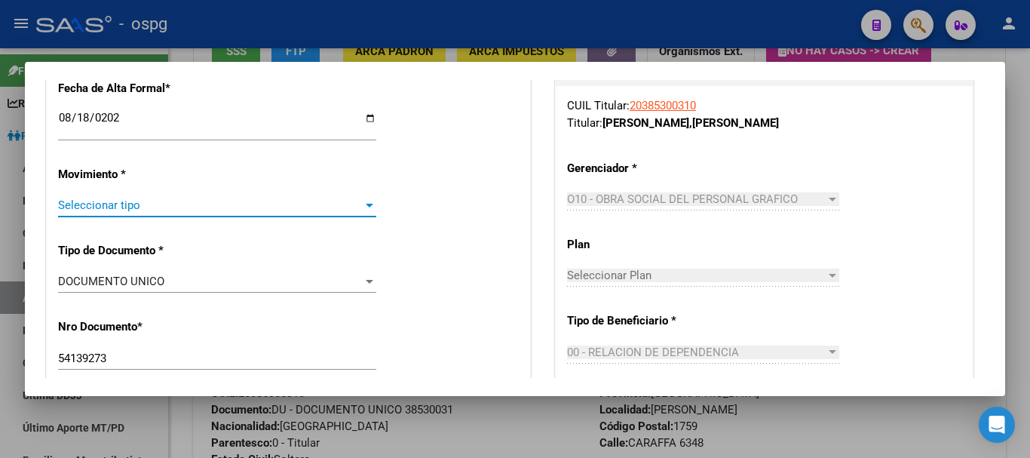
click at [244, 208] on span "Seleccionar tipo" at bounding box center [210, 205] width 305 height 14
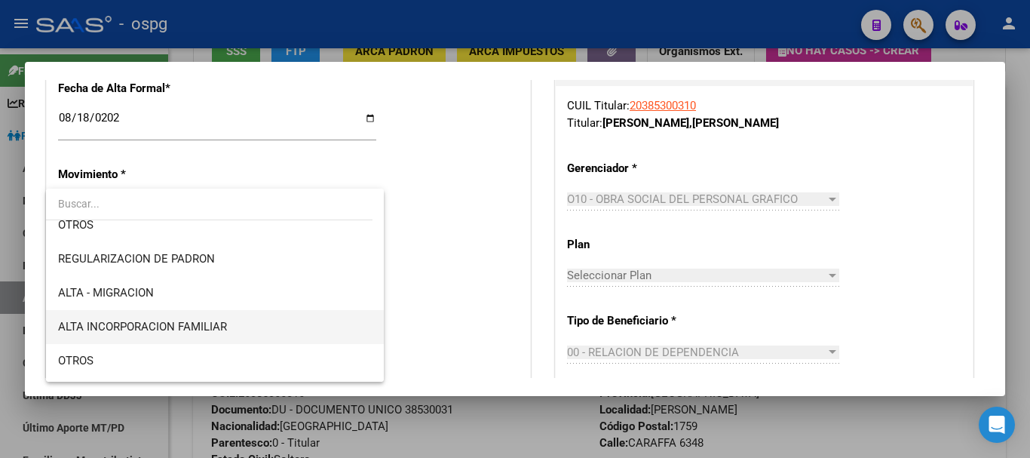
scroll to position [151, 0]
click at [204, 323] on span "ALTA INCORPORACION FAMILIAR" at bounding box center [142, 326] width 169 height 14
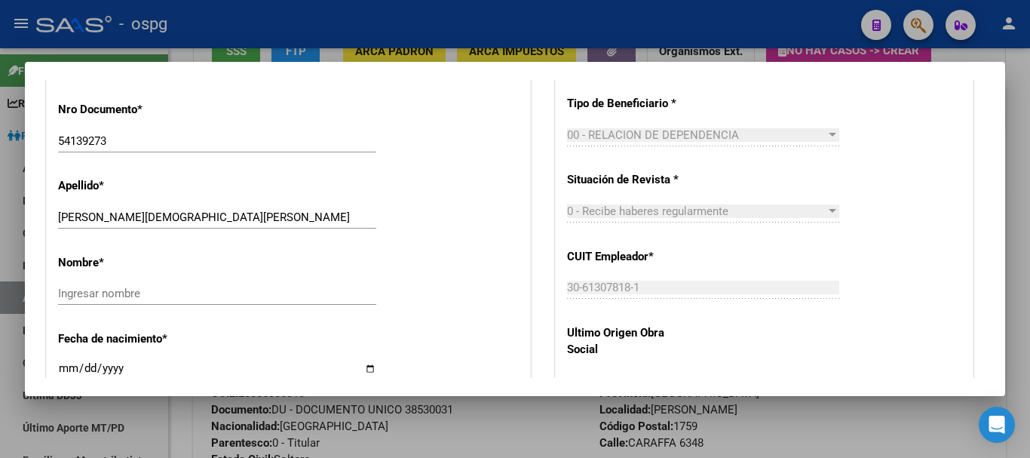
scroll to position [603, 0]
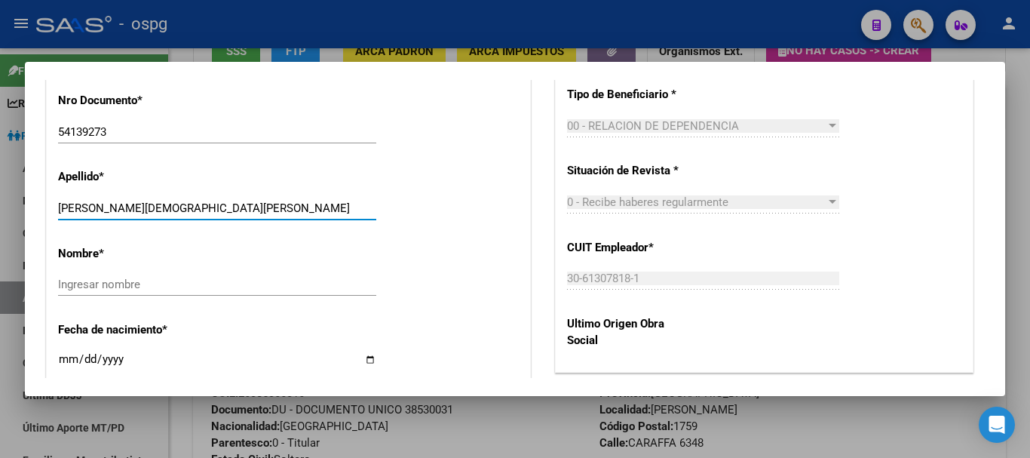
drag, startPoint x: 122, startPoint y: 208, endPoint x: 309, endPoint y: 224, distance: 187.7
click at [309, 222] on div "[PERSON_NAME] [PERSON_NAME] Ingresar apellido" at bounding box center [217, 215] width 318 height 37
type input "[PERSON_NAME]"
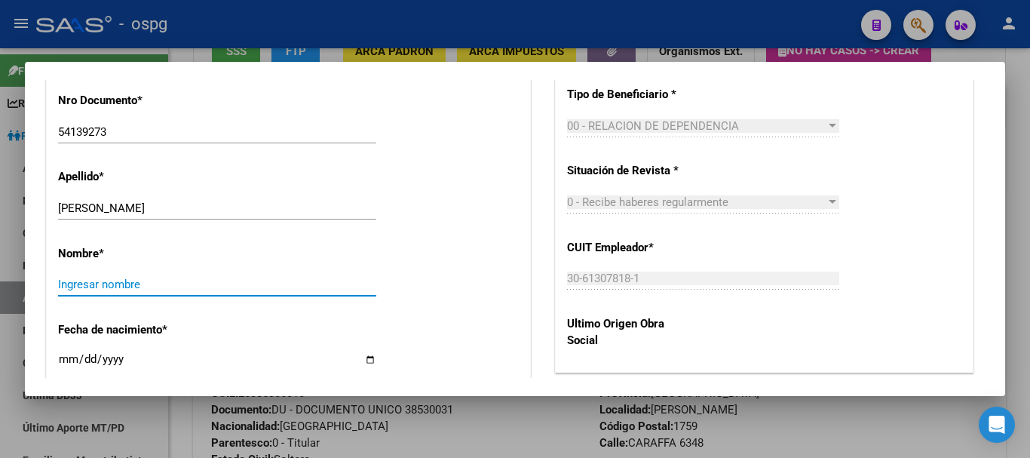
click at [228, 282] on input "Ingresar nombre" at bounding box center [217, 285] width 318 height 14
paste input "[PERSON_NAME][DEMOGRAPHIC_DATA]"
type input "[PERSON_NAME][DEMOGRAPHIC_DATA]"
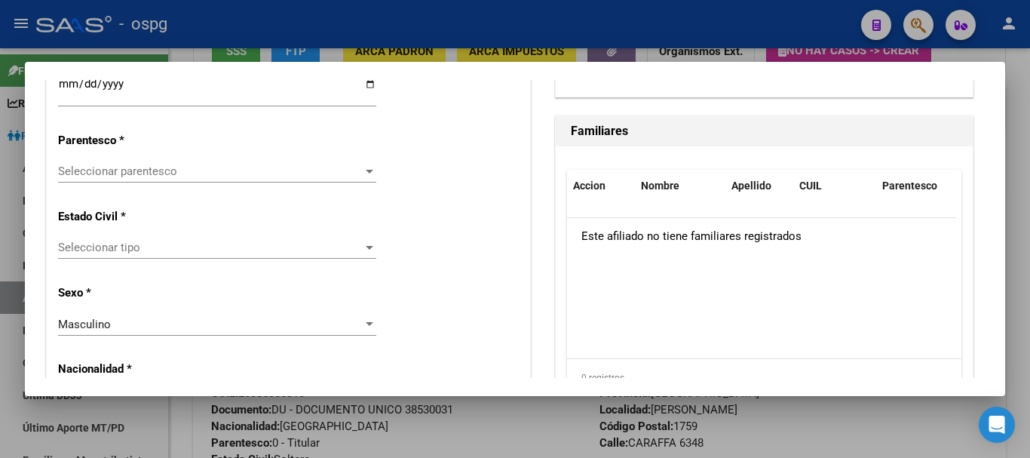
scroll to position [905, 0]
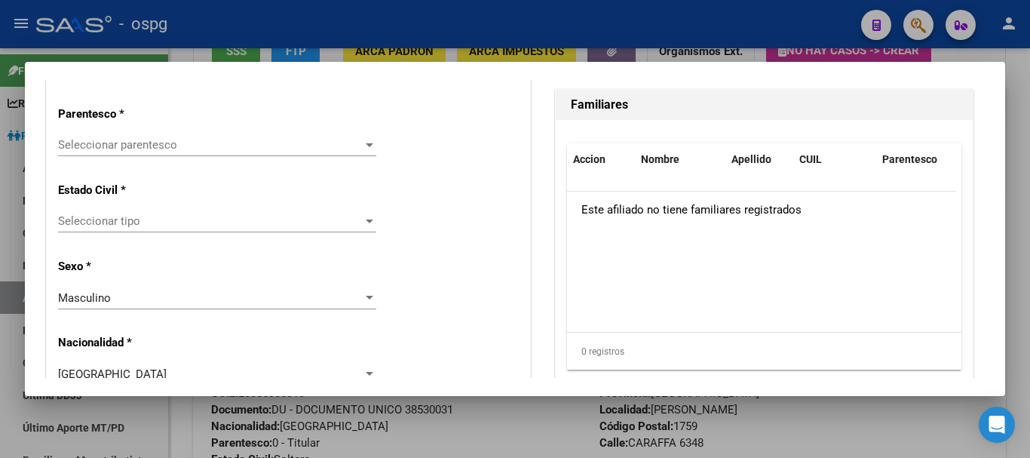
click at [225, 216] on span "Seleccionar tipo" at bounding box center [210, 221] width 305 height 14
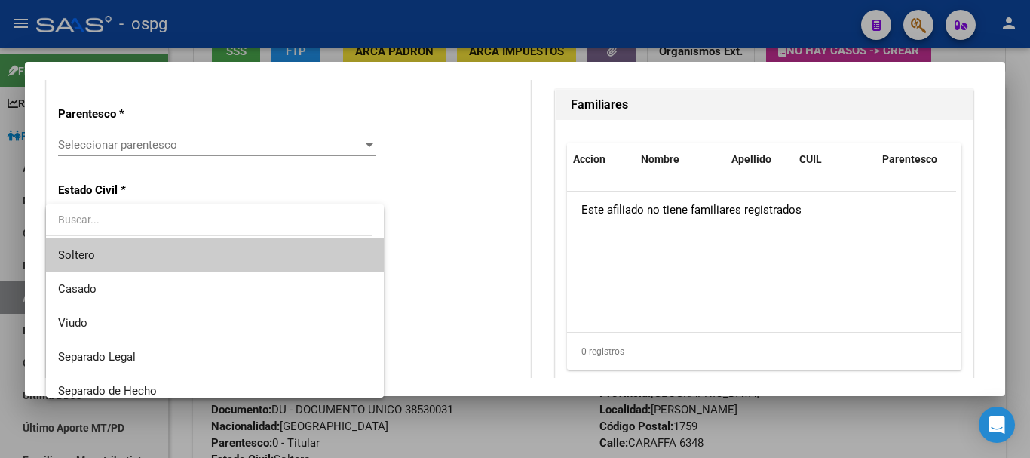
click at [188, 262] on span "Soltero" at bounding box center [215, 255] width 314 height 34
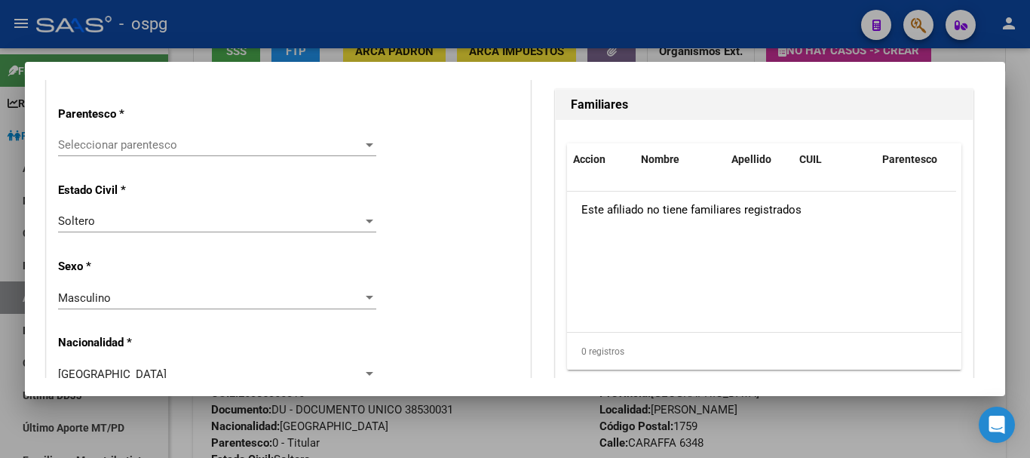
click at [233, 133] on div "Seleccionar parentesco Seleccionar parentesco" at bounding box center [217, 144] width 318 height 23
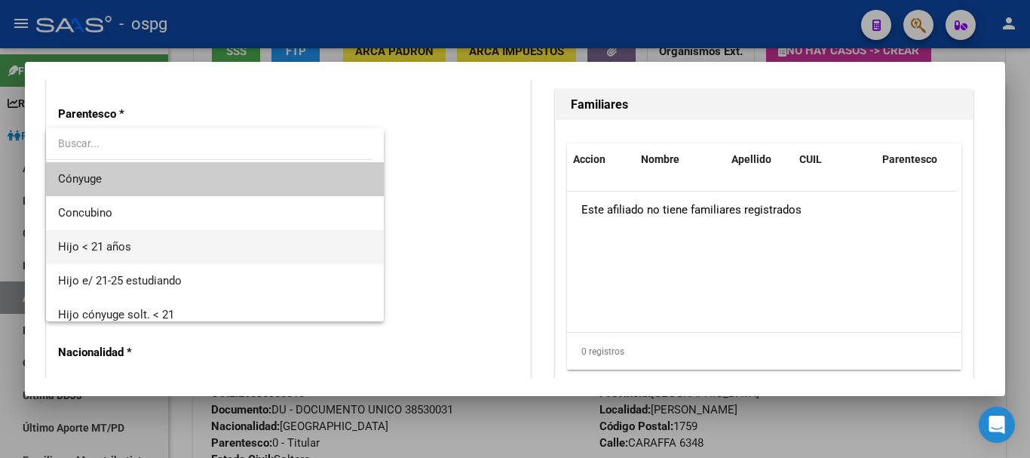
click at [198, 250] on span "Hijo < 21 años" at bounding box center [215, 247] width 314 height 34
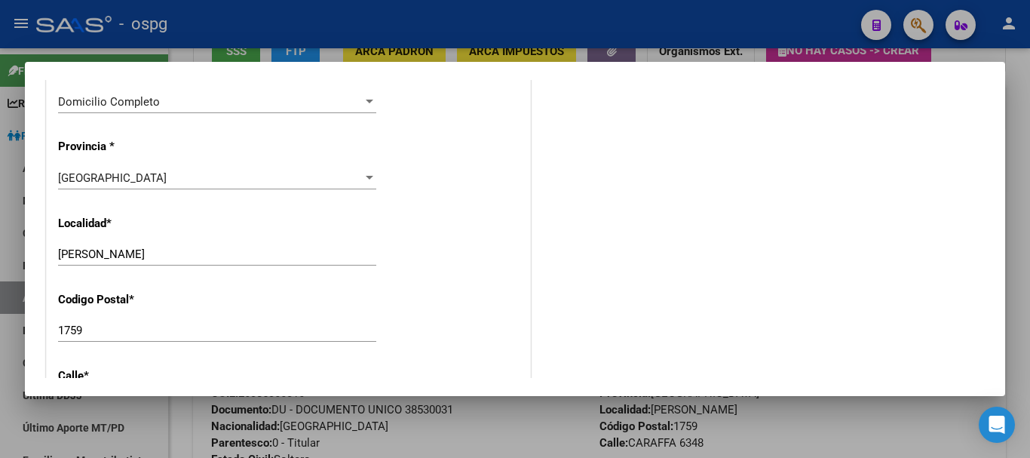
scroll to position [0, 0]
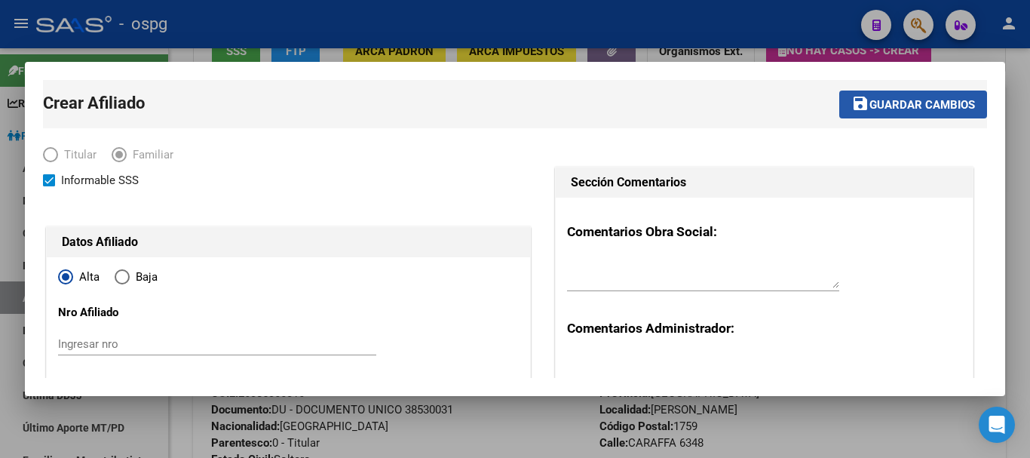
click at [884, 109] on span "Guardar cambios" at bounding box center [923, 105] width 106 height 14
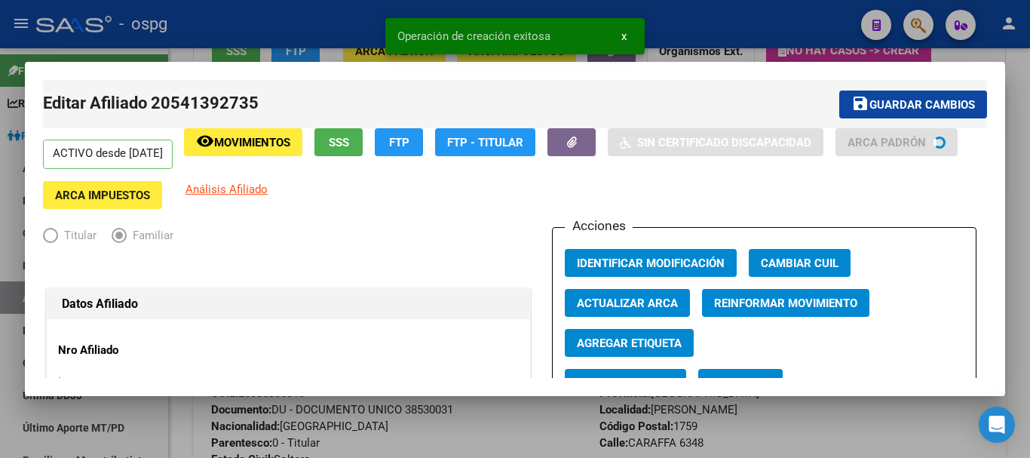
click at [761, 29] on div at bounding box center [515, 229] width 1030 height 458
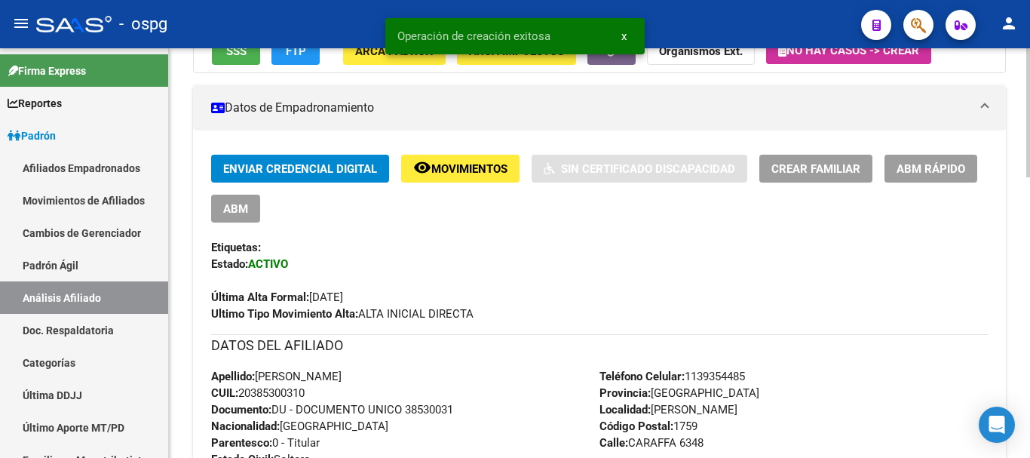
click at [812, 163] on span "Crear Familiar" at bounding box center [815, 169] width 89 height 14
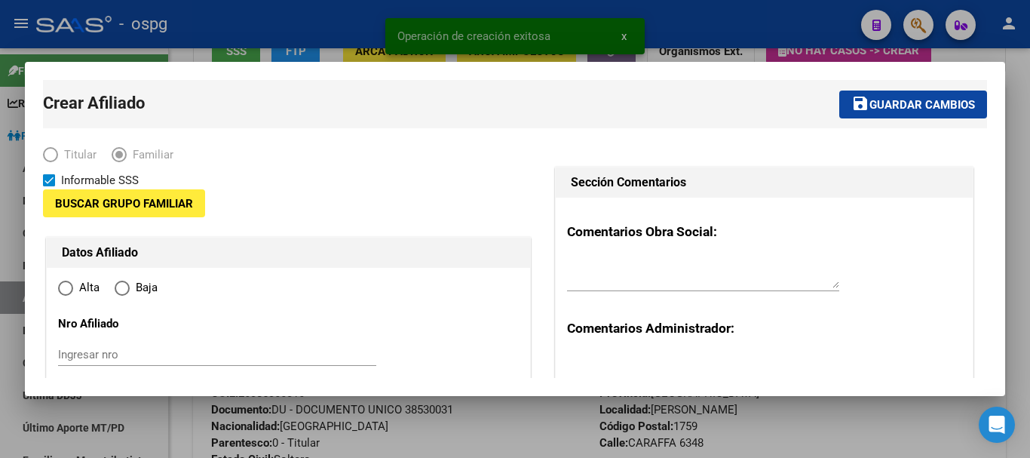
type input "30-61307818-1"
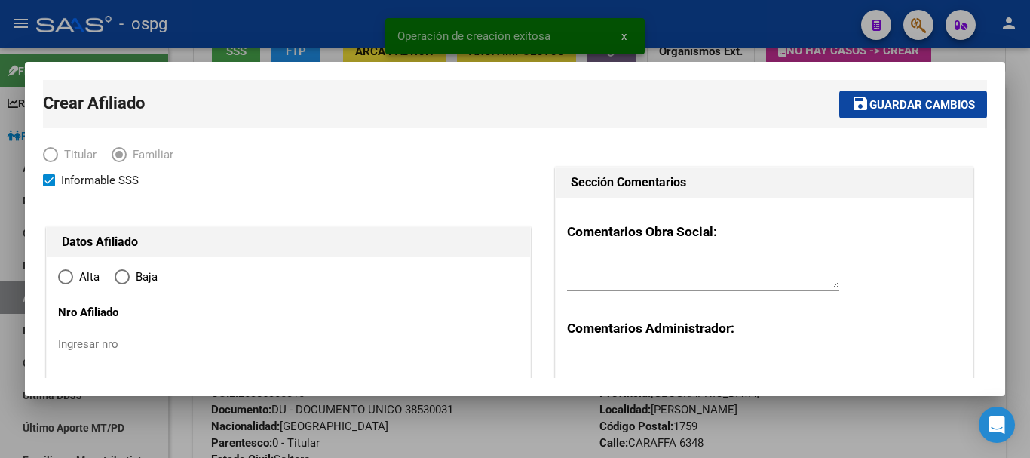
type input "[PERSON_NAME]"
type input "1759"
type input "CARAFFA"
type input "6348"
radio input "true"
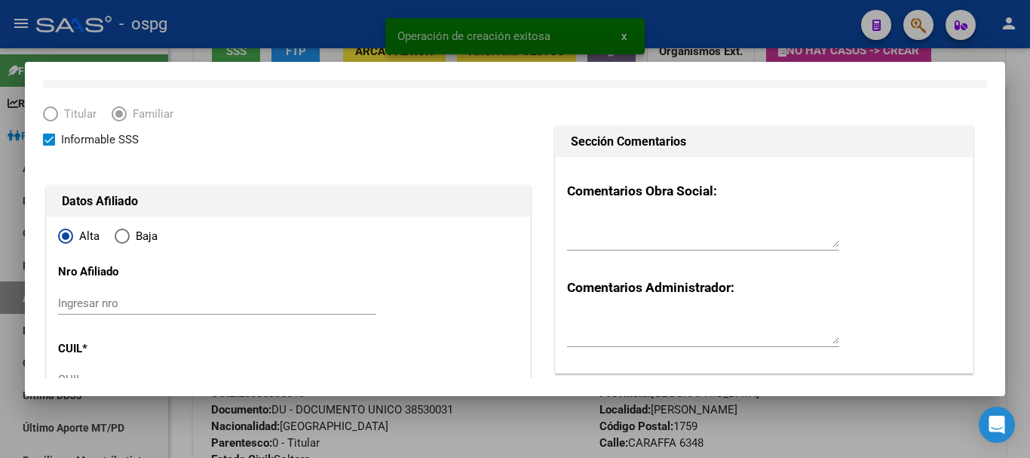
type input "30-61307818-1"
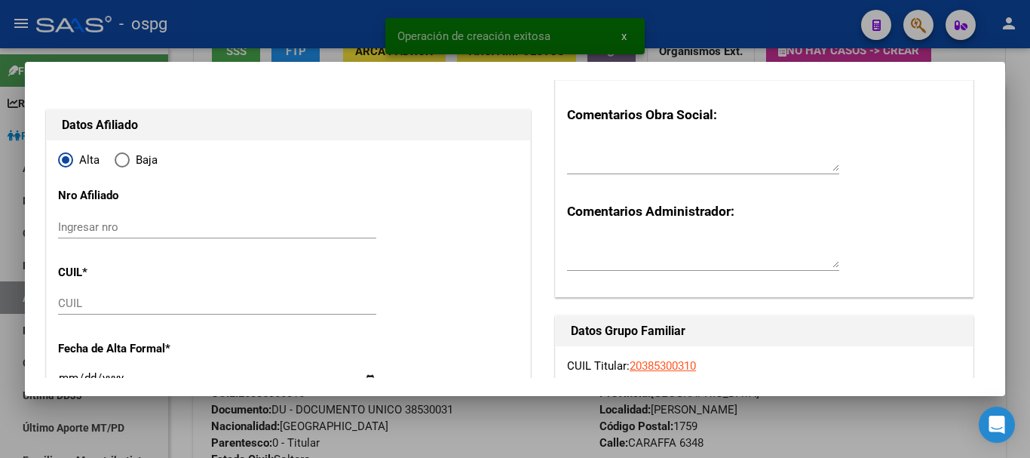
scroll to position [151, 0]
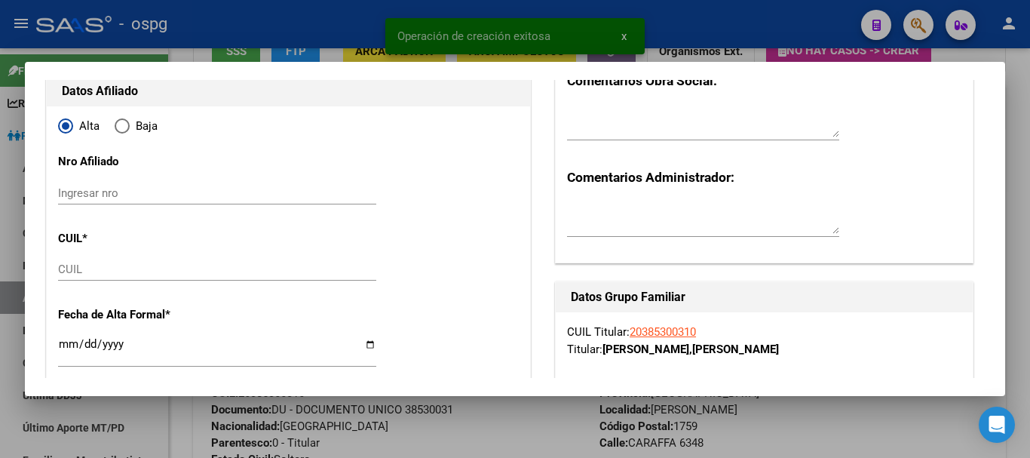
click at [118, 275] on input "CUIL" at bounding box center [217, 269] width 318 height 14
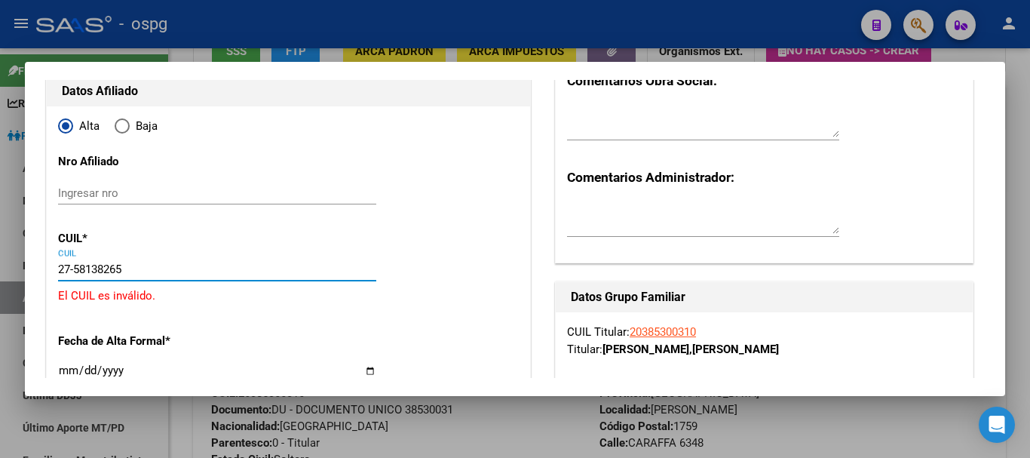
type input "27-58138265-6"
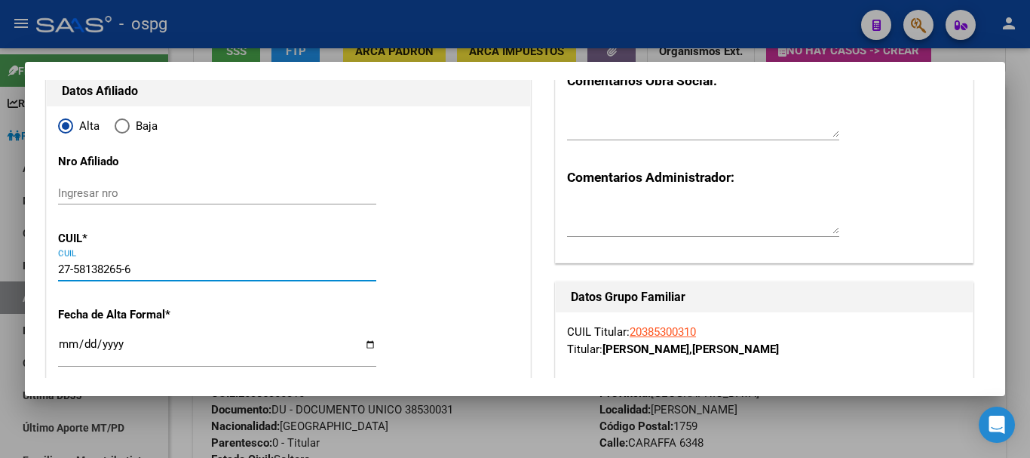
type input "58138265"
type input "[PERSON_NAME]"
type input "LOLA"
type input "[DATE]"
type input "[PERSON_NAME]"
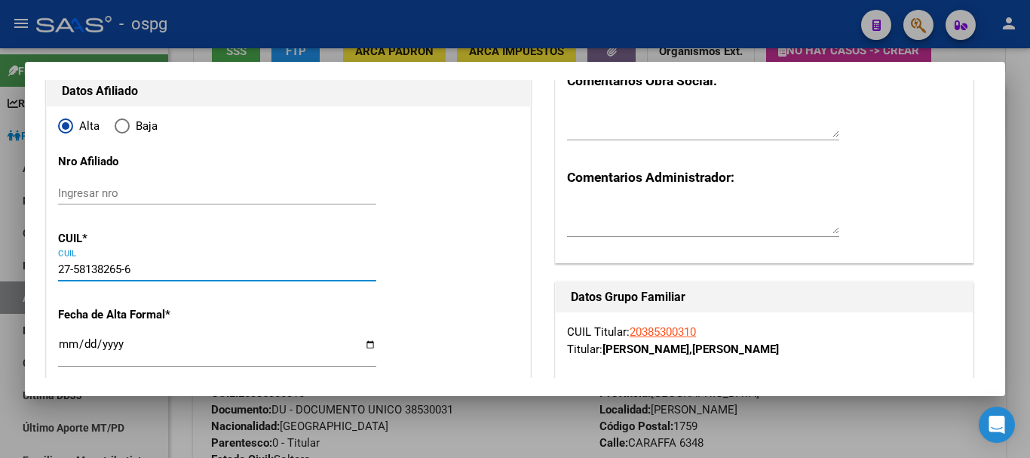
type input "[PERSON_NAME]"
type input "6630"
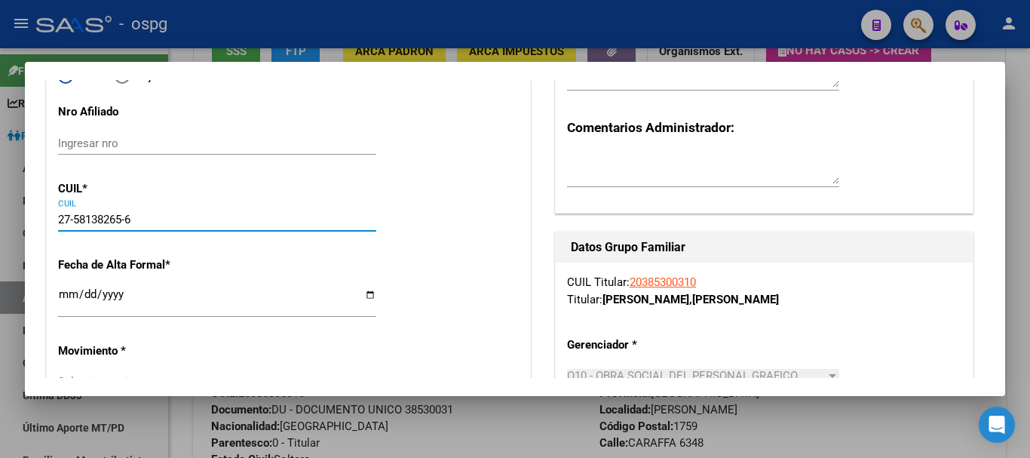
scroll to position [226, 0]
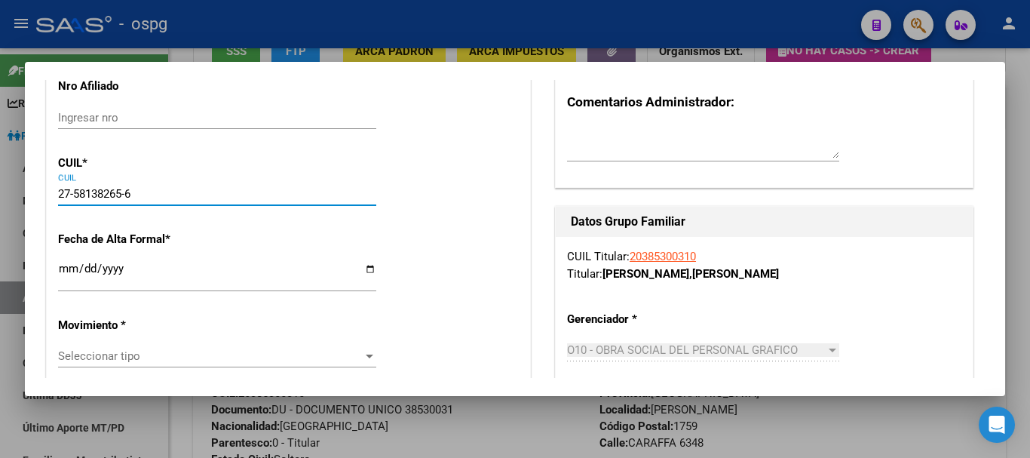
type input "27-58138265-6"
click at [70, 270] on input "Ingresar fecha" at bounding box center [217, 274] width 318 height 24
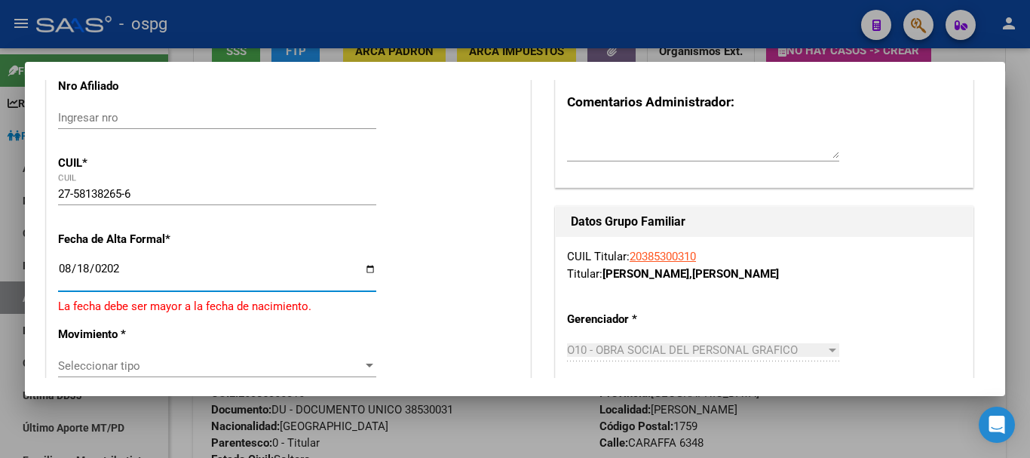
type input "[DATE]"
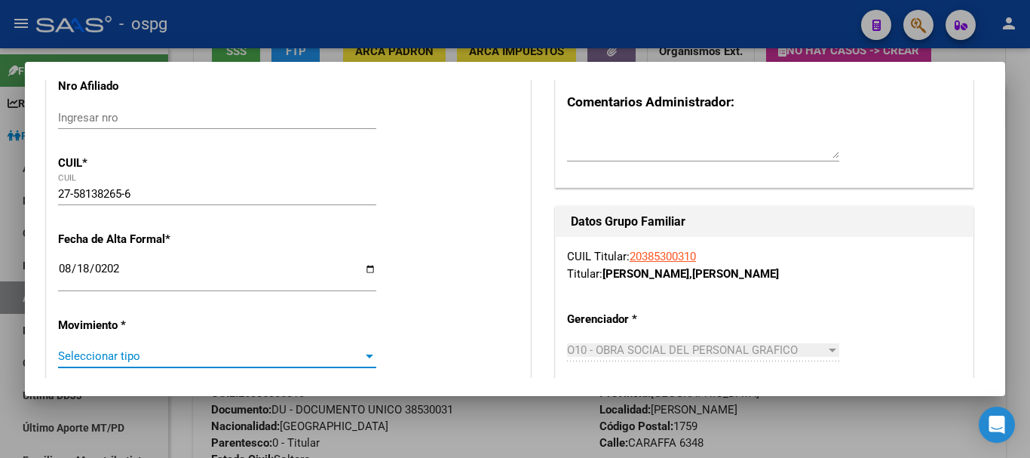
click at [197, 352] on span "Seleccionar tipo" at bounding box center [210, 356] width 305 height 14
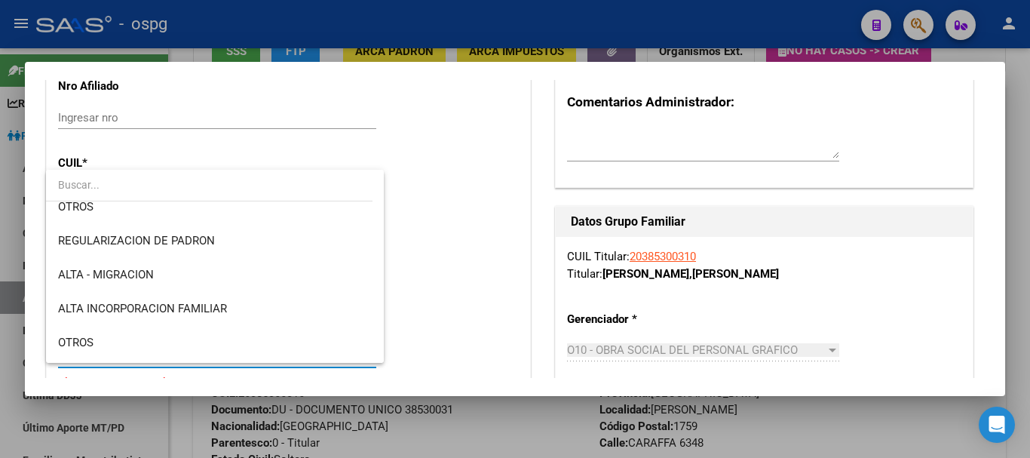
scroll to position [151, 0]
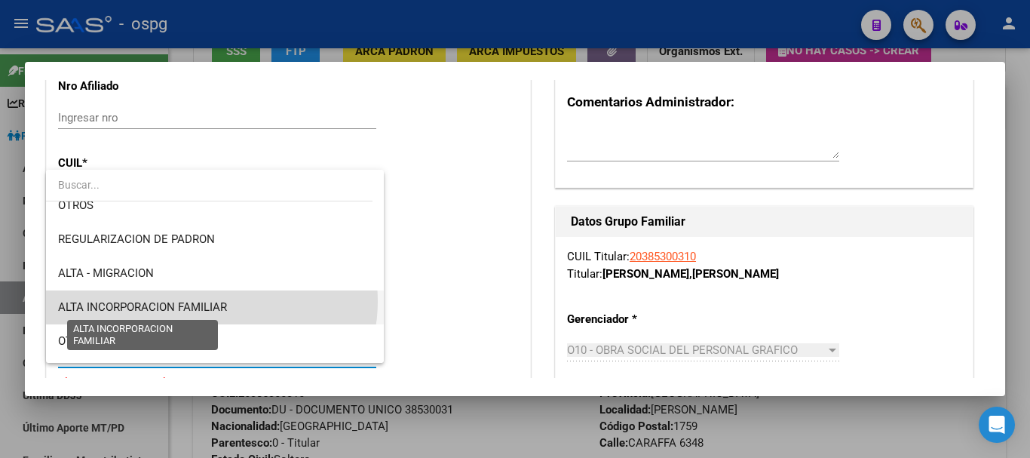
click at [211, 301] on span "ALTA INCORPORACION FAMILIAR" at bounding box center [142, 307] width 169 height 14
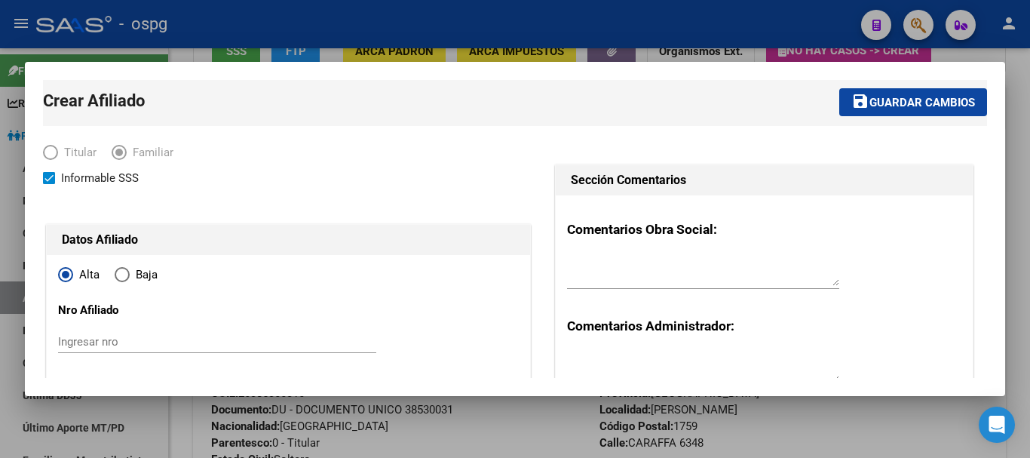
scroll to position [0, 0]
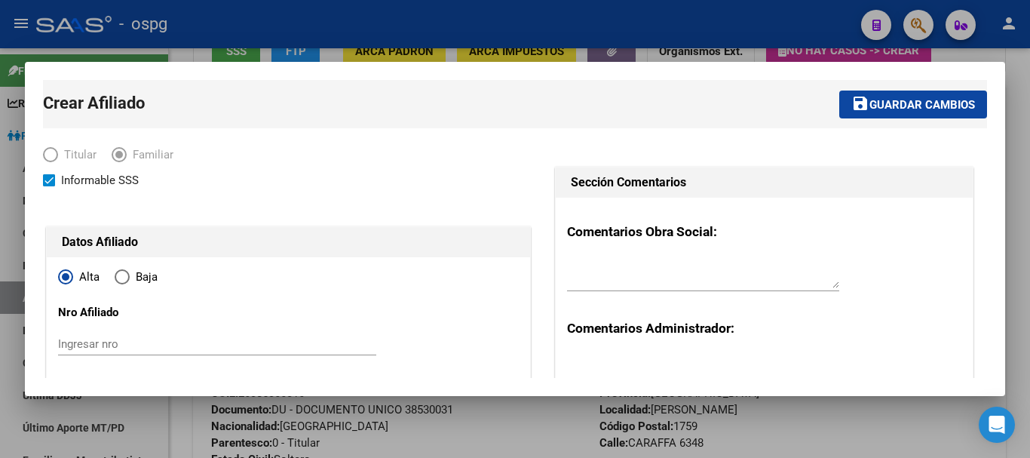
click at [900, 115] on button "save Guardar cambios" at bounding box center [913, 104] width 148 height 28
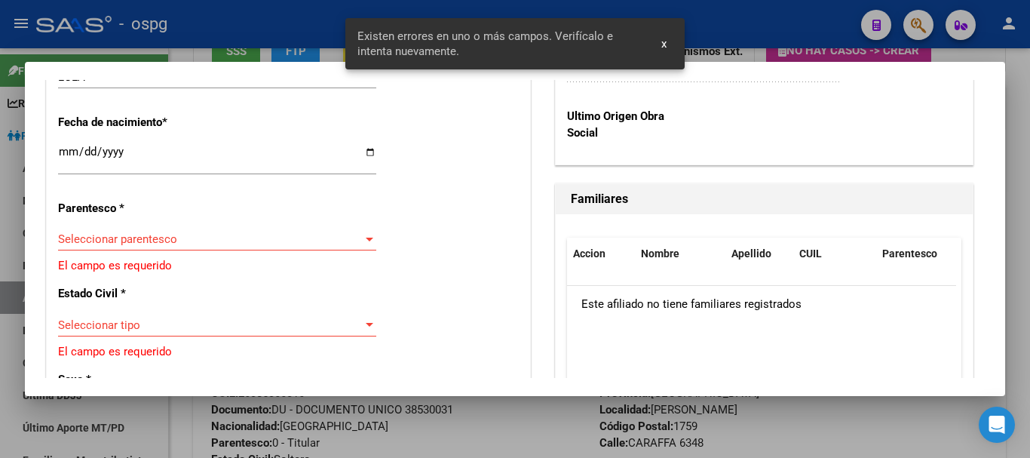
scroll to position [830, 0]
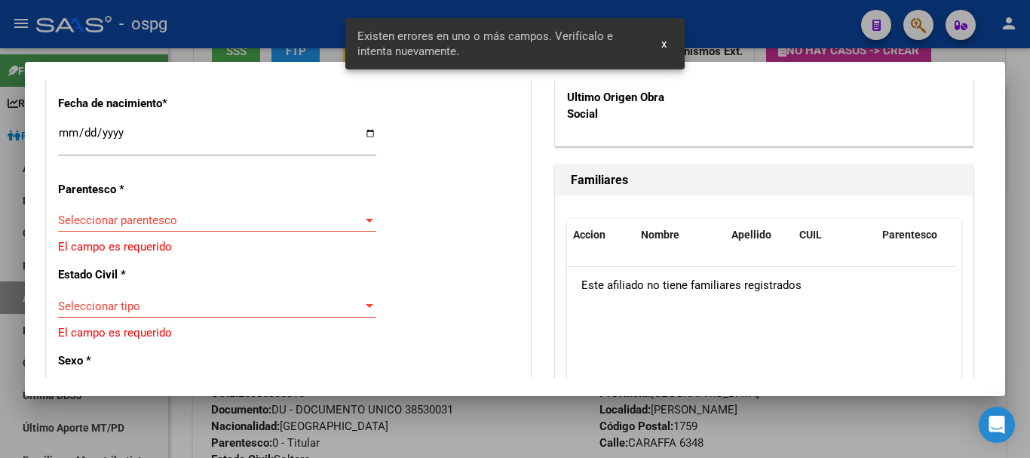
click at [195, 215] on span "Seleccionar parentesco" at bounding box center [210, 220] width 305 height 14
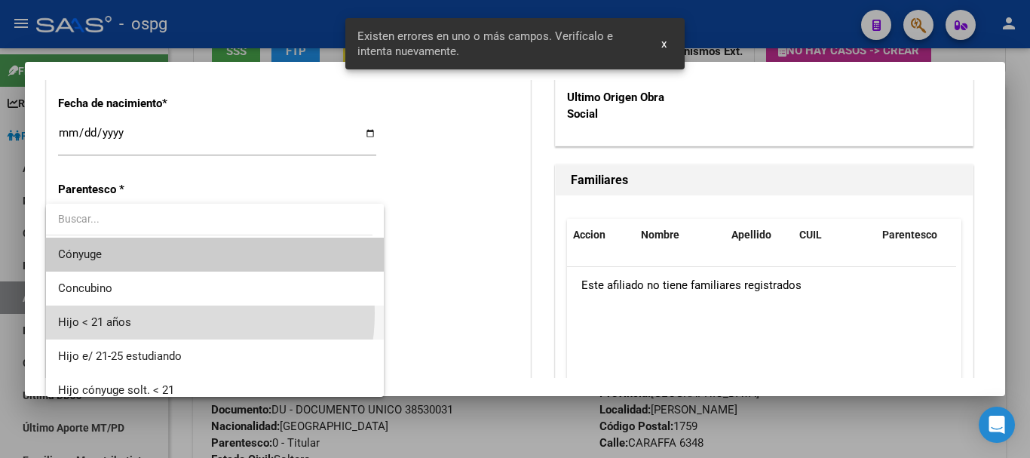
click at [171, 313] on span "Hijo < 21 años" at bounding box center [215, 322] width 314 height 34
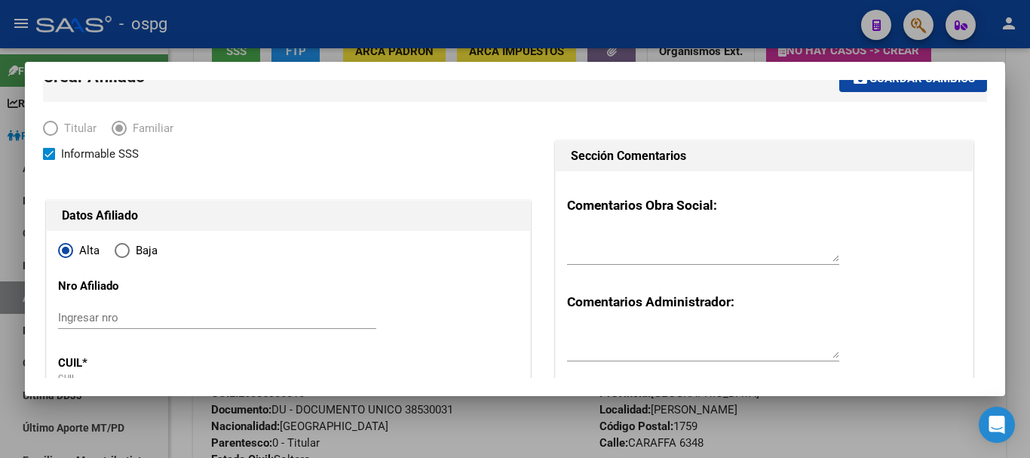
scroll to position [0, 0]
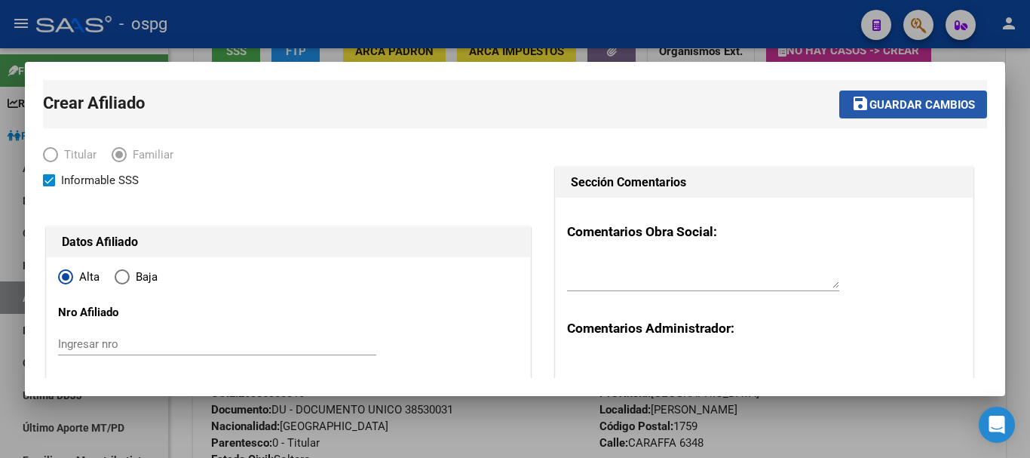
click at [907, 94] on button "save Guardar cambios" at bounding box center [913, 104] width 148 height 28
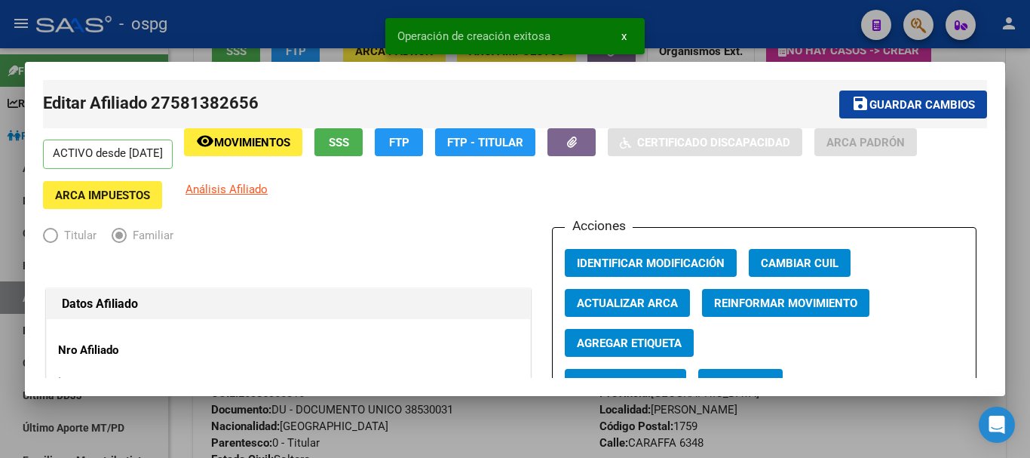
click at [686, 26] on div at bounding box center [515, 229] width 1030 height 458
